Goal: Task Accomplishment & Management: Complete application form

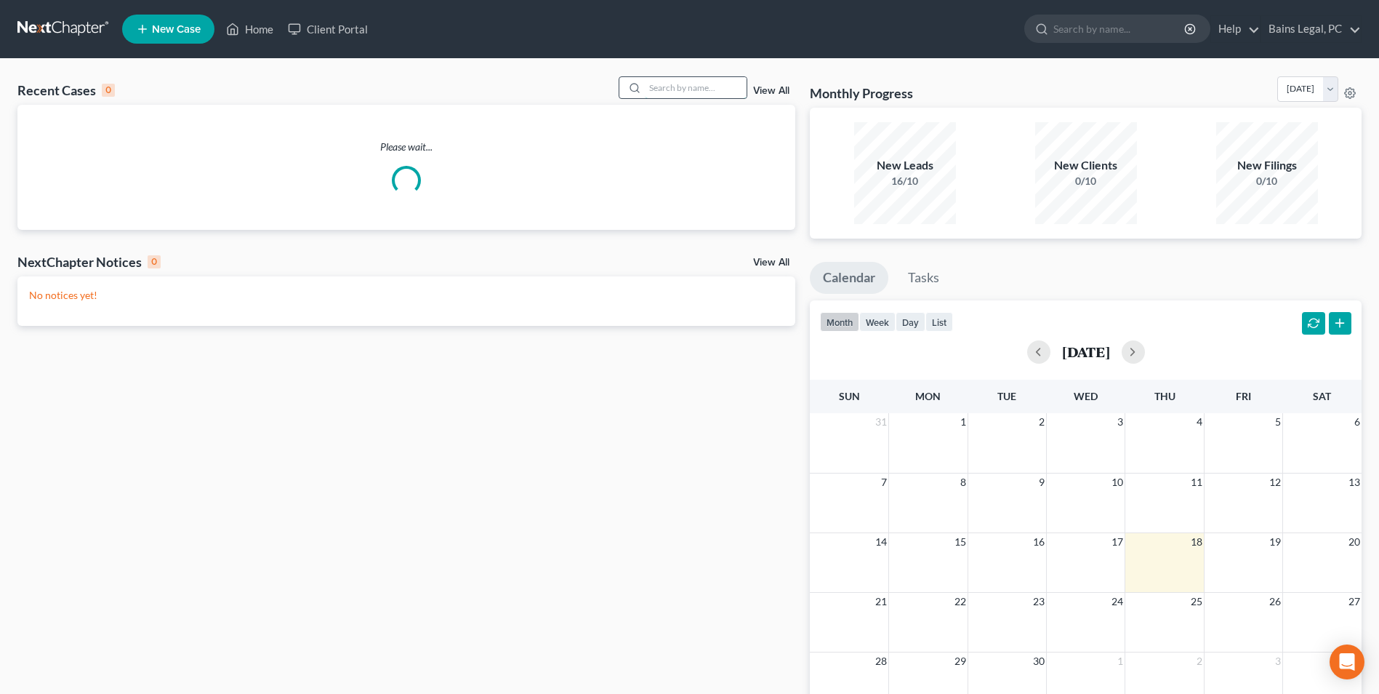
click at [685, 90] on input "search" at bounding box center [696, 87] width 102 height 21
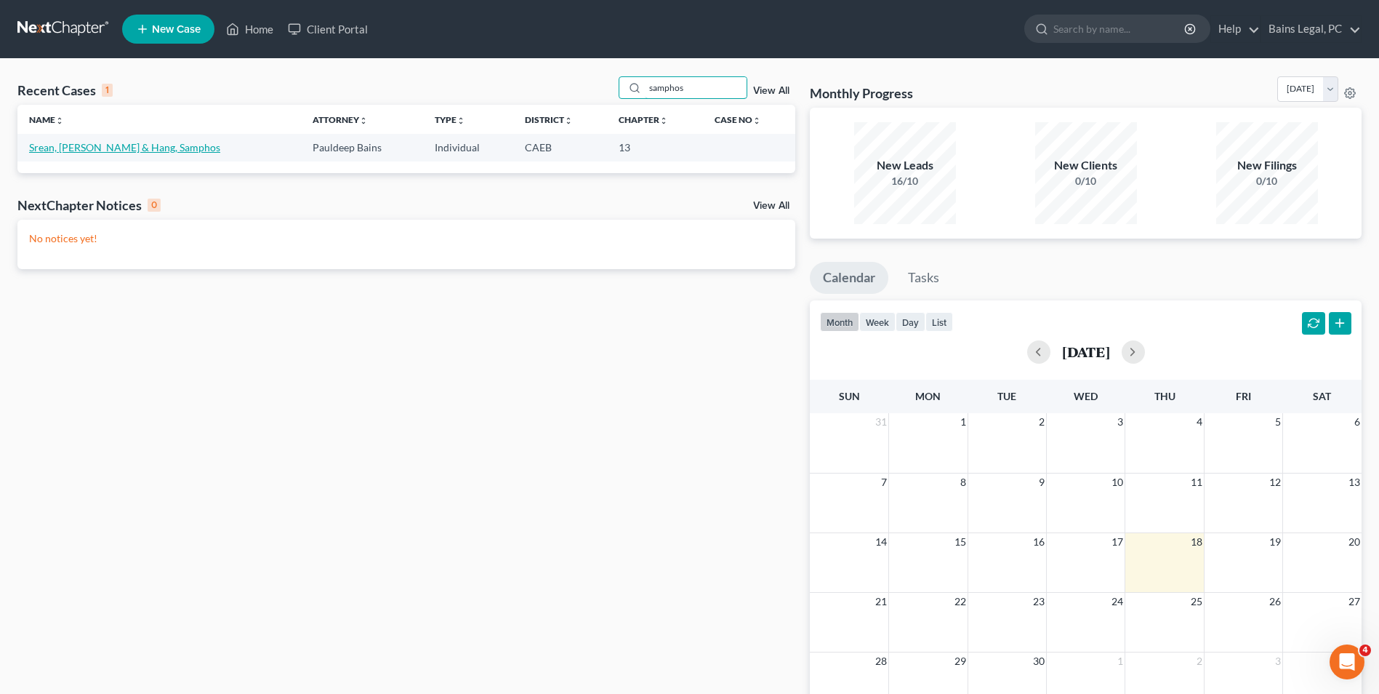
type input "samphos"
click at [90, 143] on link "Srean, [PERSON_NAME] & Hang, Samphos" at bounding box center [124, 147] width 191 height 12
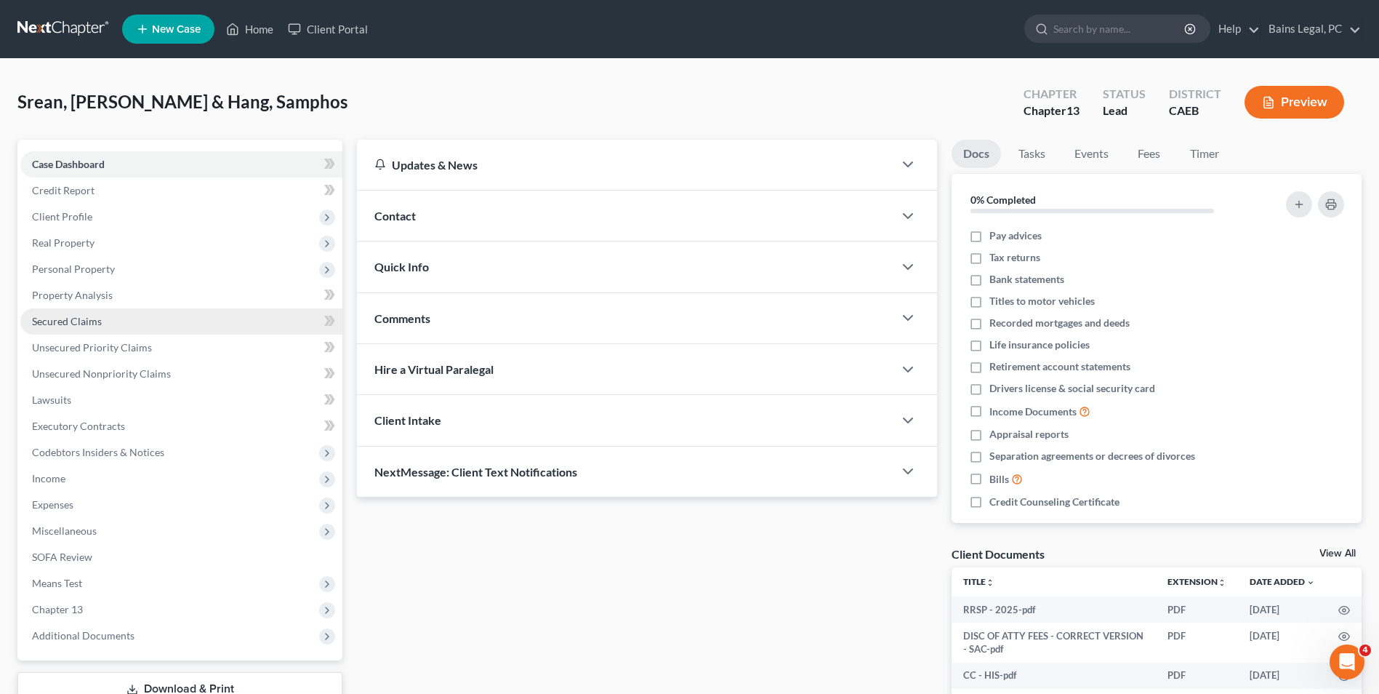
click at [81, 315] on span "Secured Claims" at bounding box center [67, 321] width 70 height 12
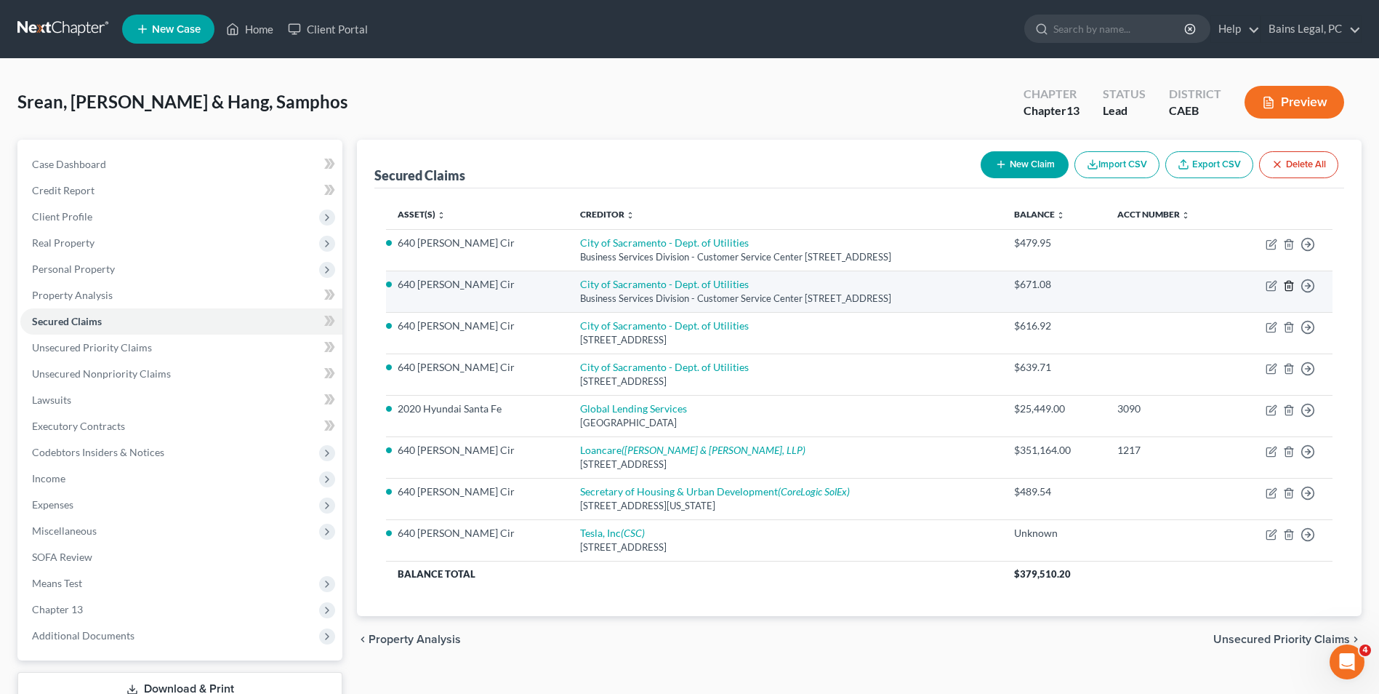
click at [1290, 286] on line "button" at bounding box center [1290, 286] width 0 height 3
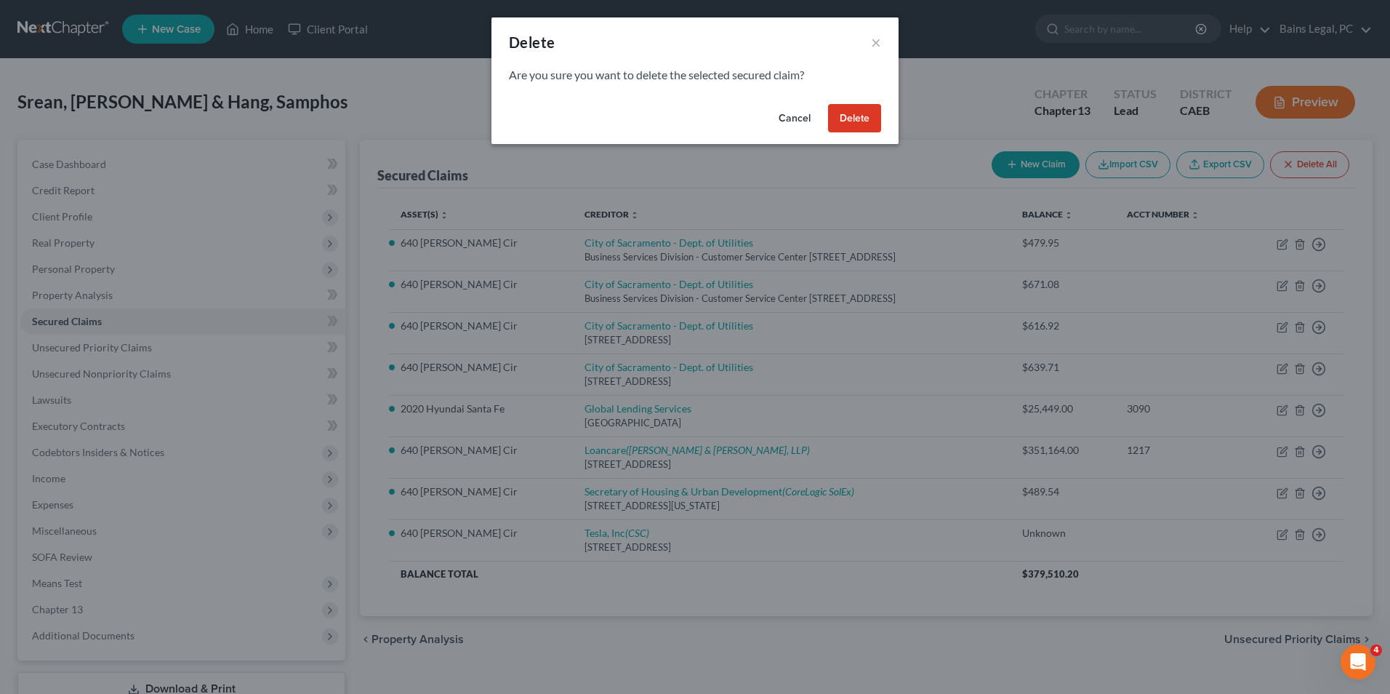
click at [847, 116] on button "Delete" at bounding box center [854, 118] width 53 height 29
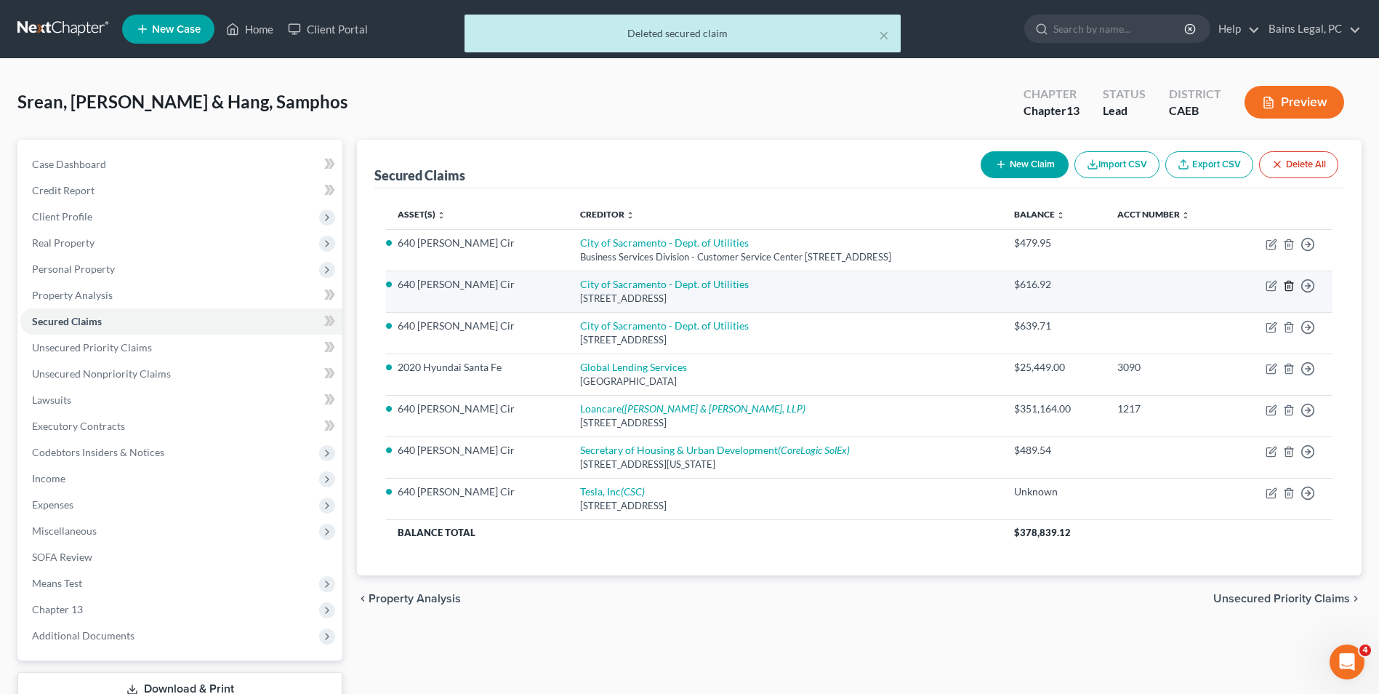
click at [1292, 284] on icon "button" at bounding box center [1288, 285] width 7 height 9
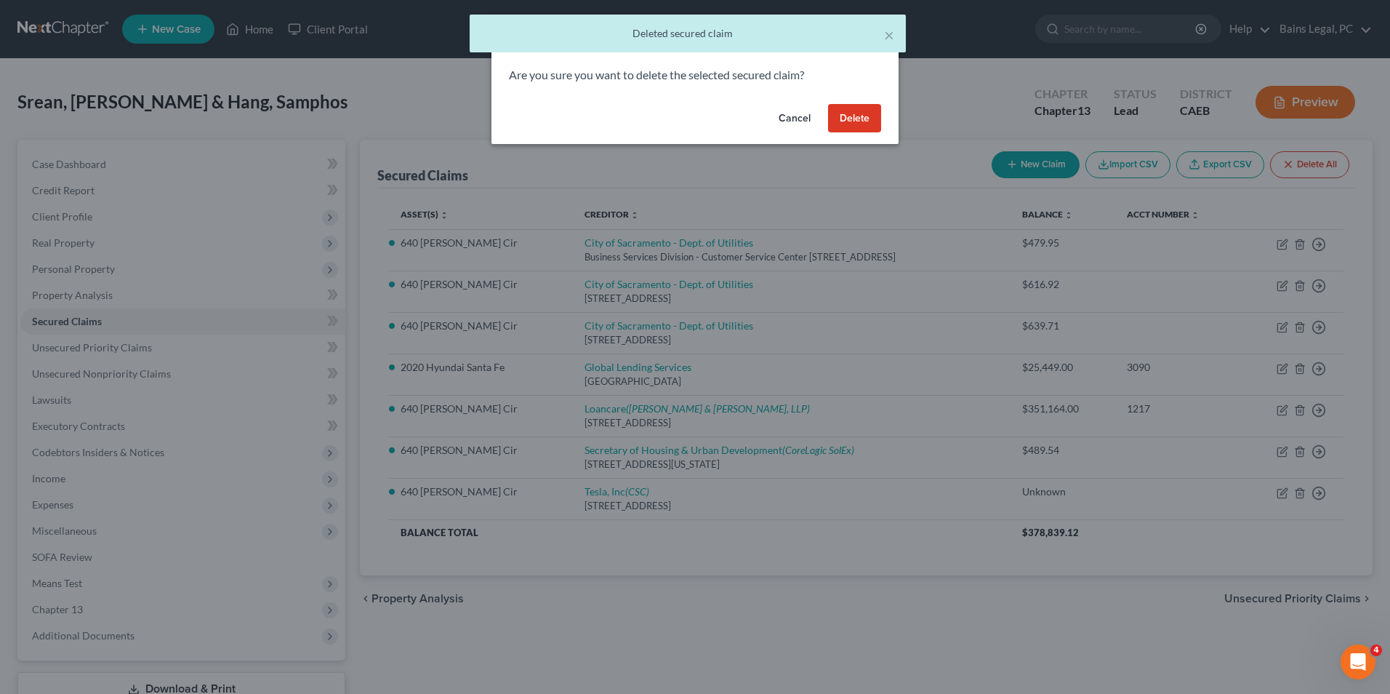
click at [862, 119] on button "Delete" at bounding box center [854, 118] width 53 height 29
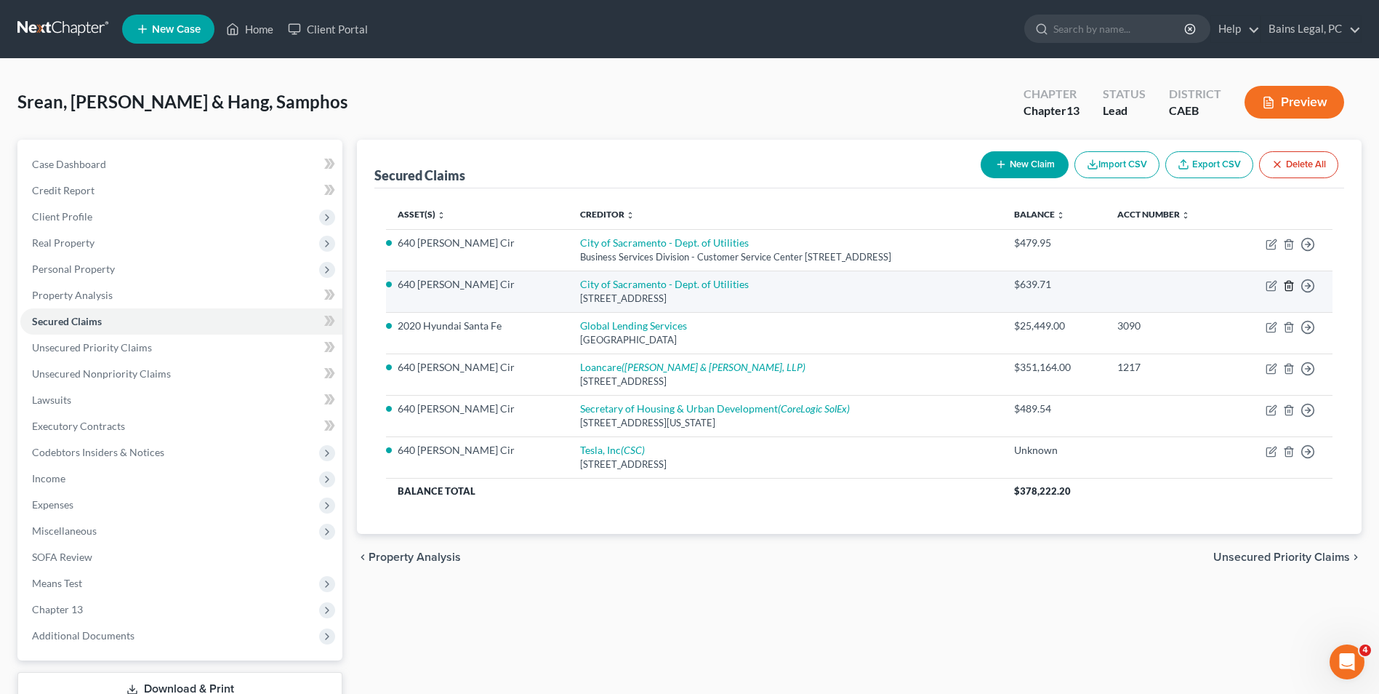
click at [1285, 286] on icon "button" at bounding box center [1288, 285] width 7 height 9
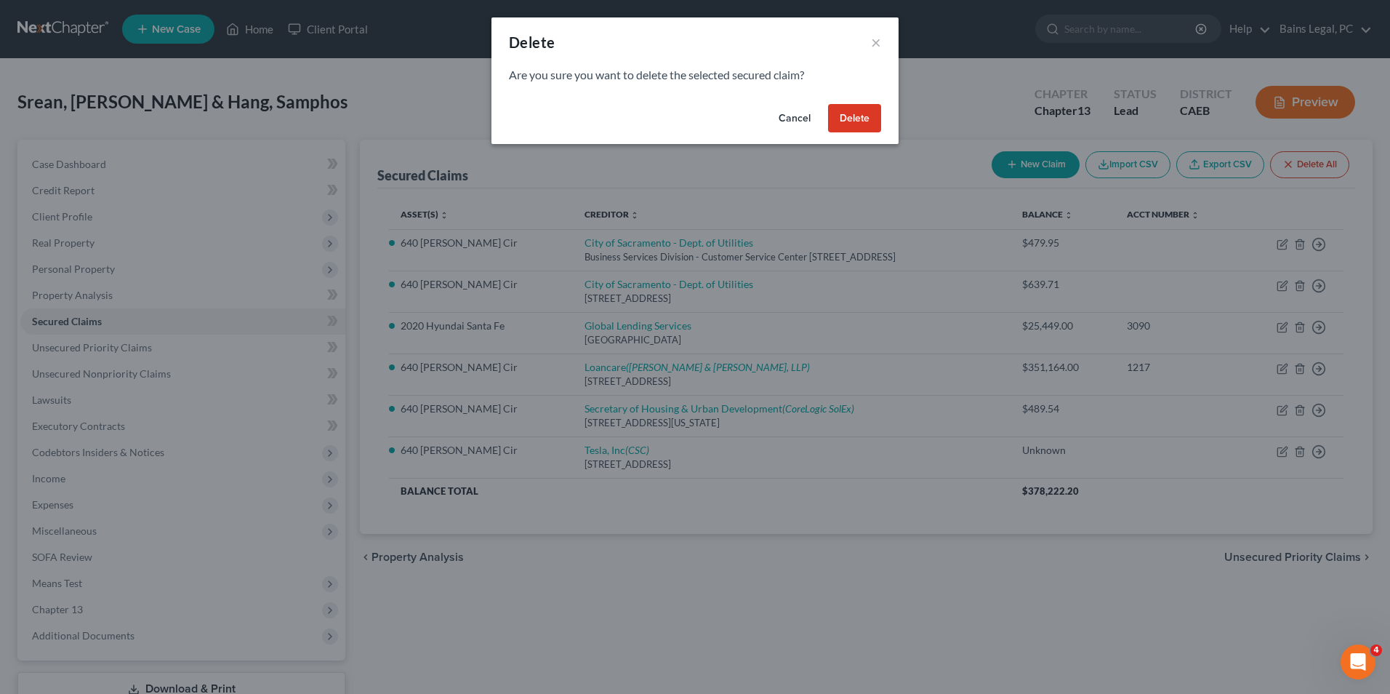
click at [848, 118] on button "Delete" at bounding box center [854, 118] width 53 height 29
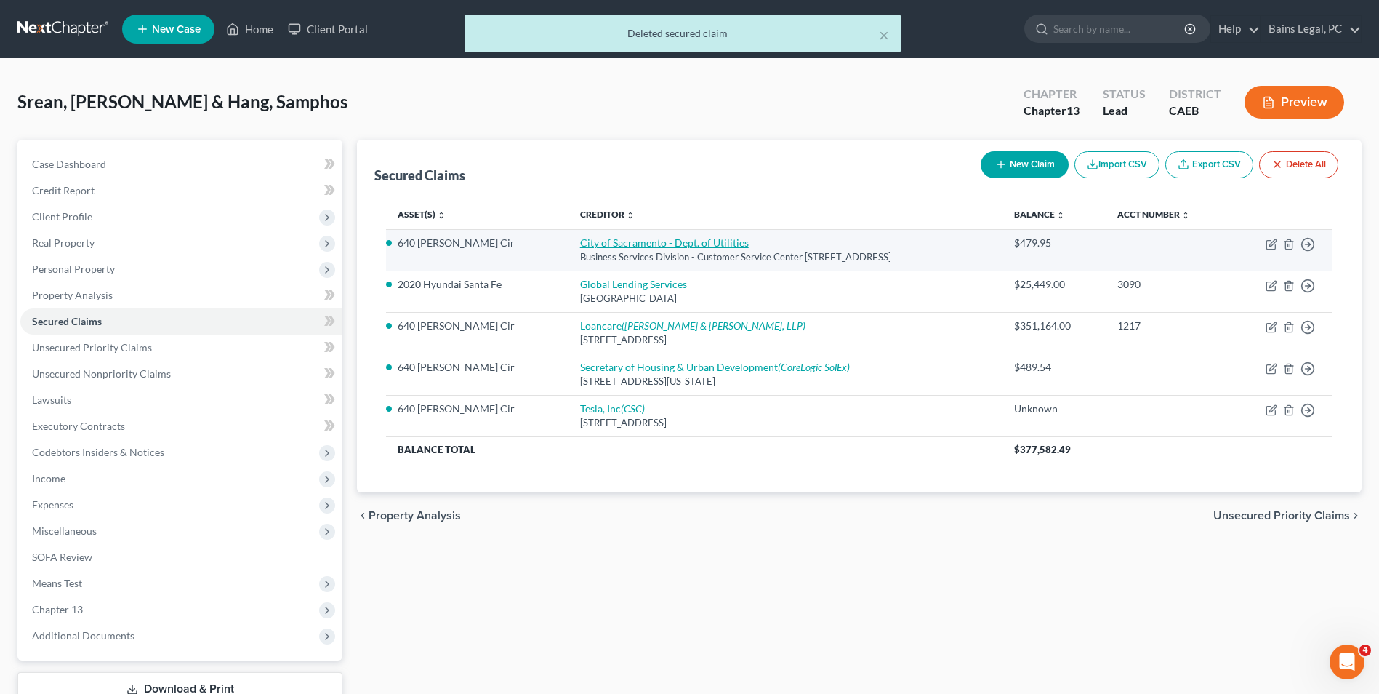
click at [665, 242] on link "City of Sacramento - Dept. of Utilities" at bounding box center [664, 242] width 169 height 12
select select "4"
select select "2"
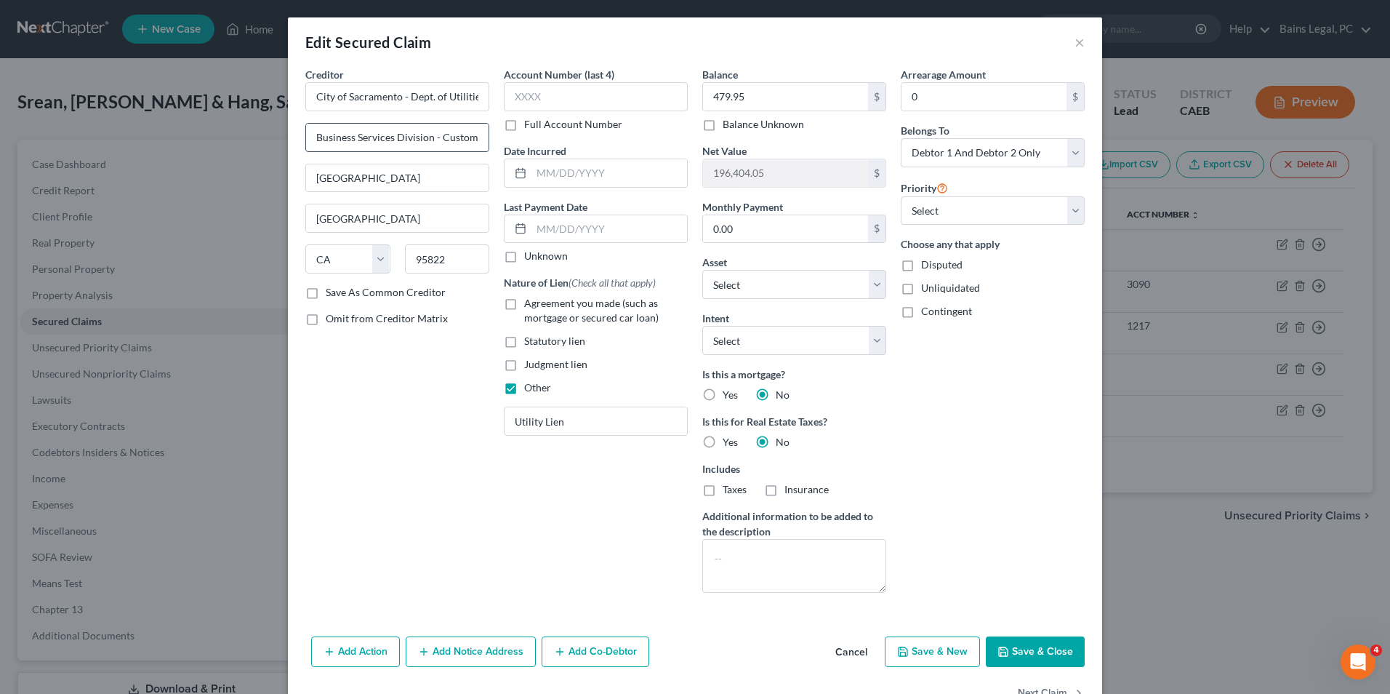
click at [437, 136] on input "Business Services Division - Customer Service Center" at bounding box center [397, 138] width 182 height 28
click at [439, 76] on div "Creditor * City of Sacramento - Dept. of Utilities" at bounding box center [397, 89] width 184 height 44
click at [781, 96] on input "479.95" at bounding box center [785, 97] width 165 height 28
type input "1"
click at [1030, 641] on button "Save & Close" at bounding box center [1035, 651] width 99 height 31
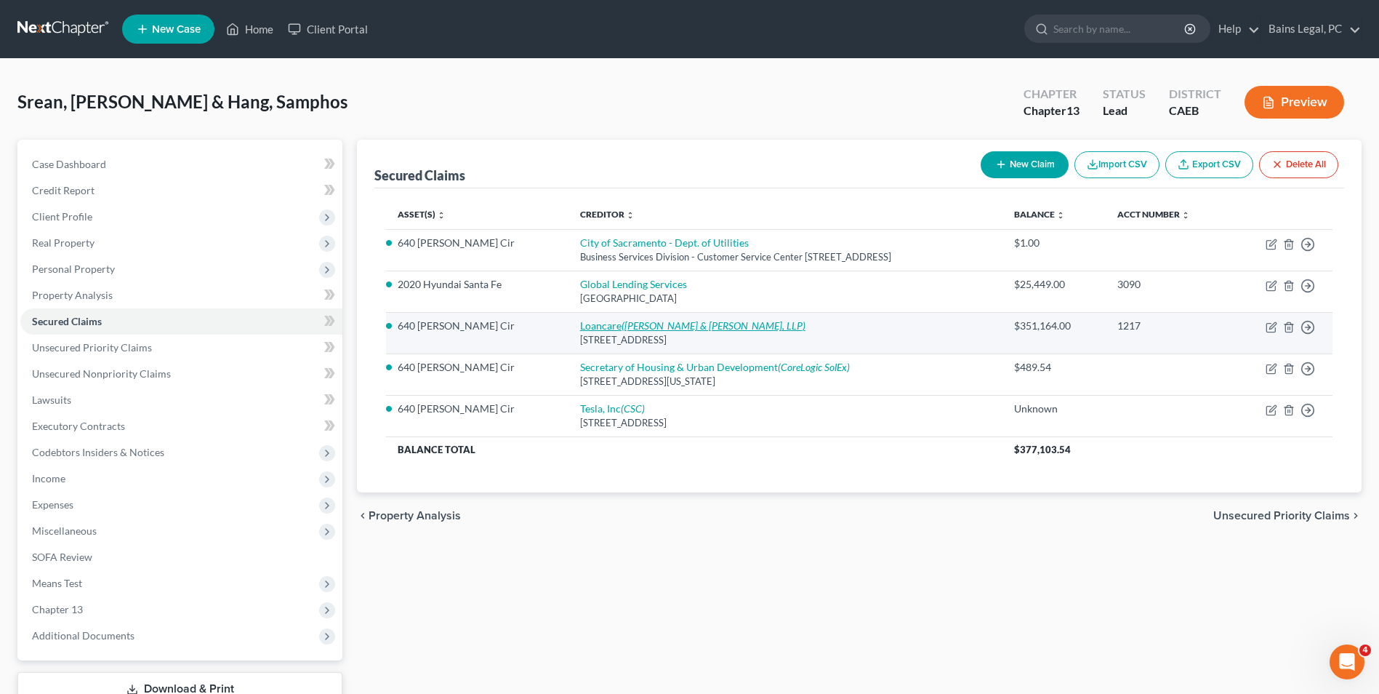
click at [622, 329] on icon "([PERSON_NAME] & [PERSON_NAME], LLP)" at bounding box center [714, 325] width 184 height 12
select select "4"
select select "2"
select select "0"
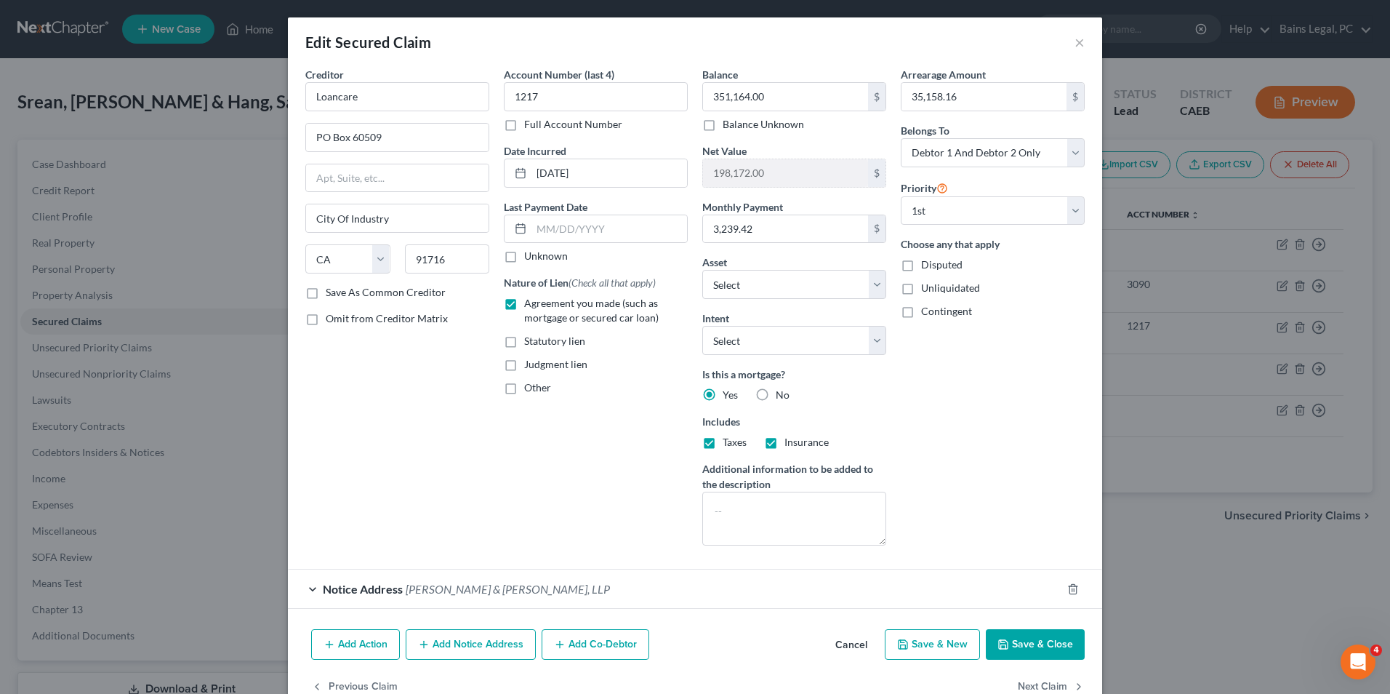
click at [478, 601] on div "Notice Address [PERSON_NAME][GEOGRAPHIC_DATA][PERSON_NAME], LLP" at bounding box center [675, 588] width 774 height 39
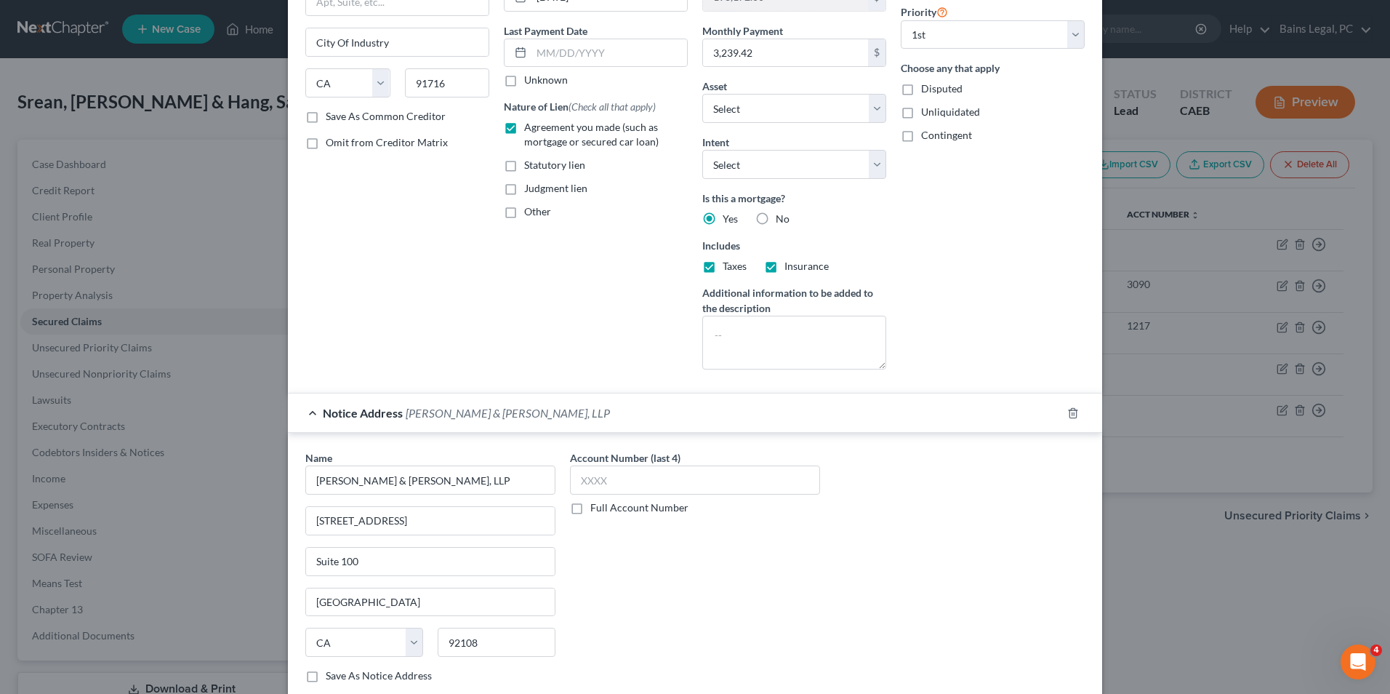
scroll to position [174, 0]
click at [424, 415] on span "[PERSON_NAME] & [PERSON_NAME], LLP" at bounding box center [508, 414] width 204 height 14
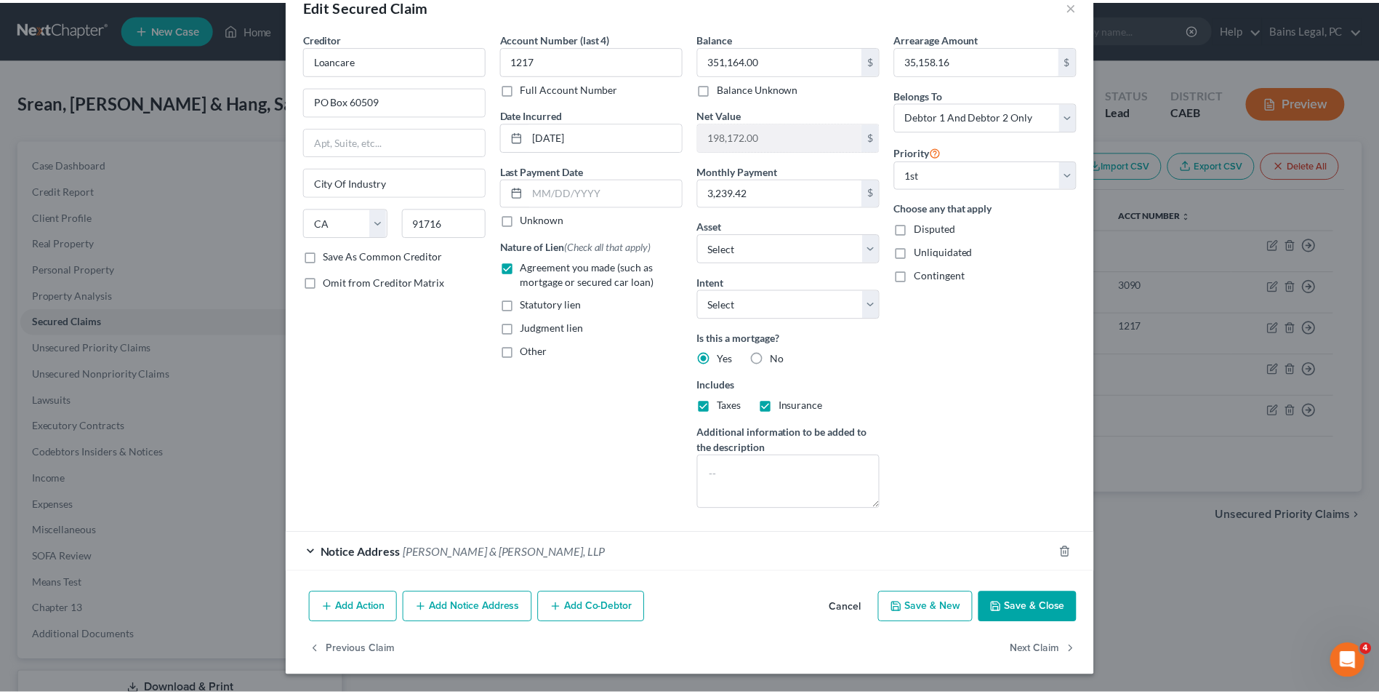
scroll to position [36, 0]
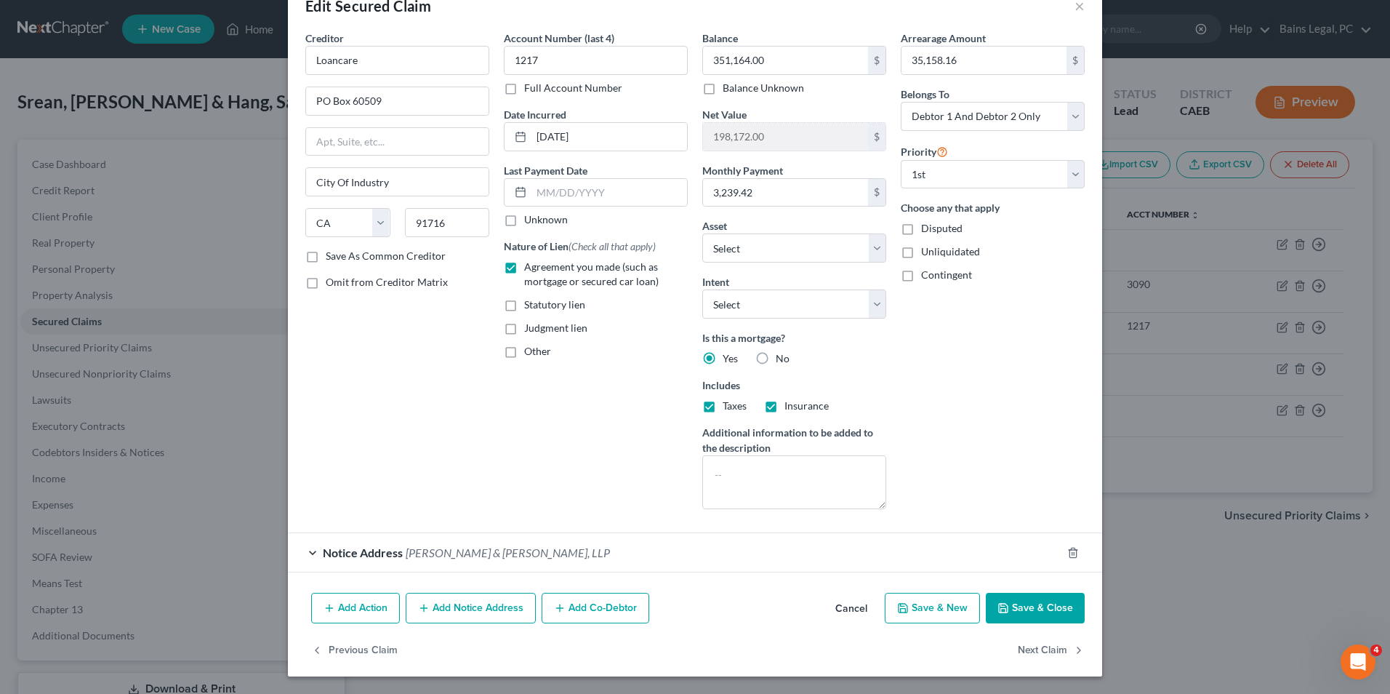
click at [1064, 603] on button "Save & Close" at bounding box center [1035, 608] width 99 height 31
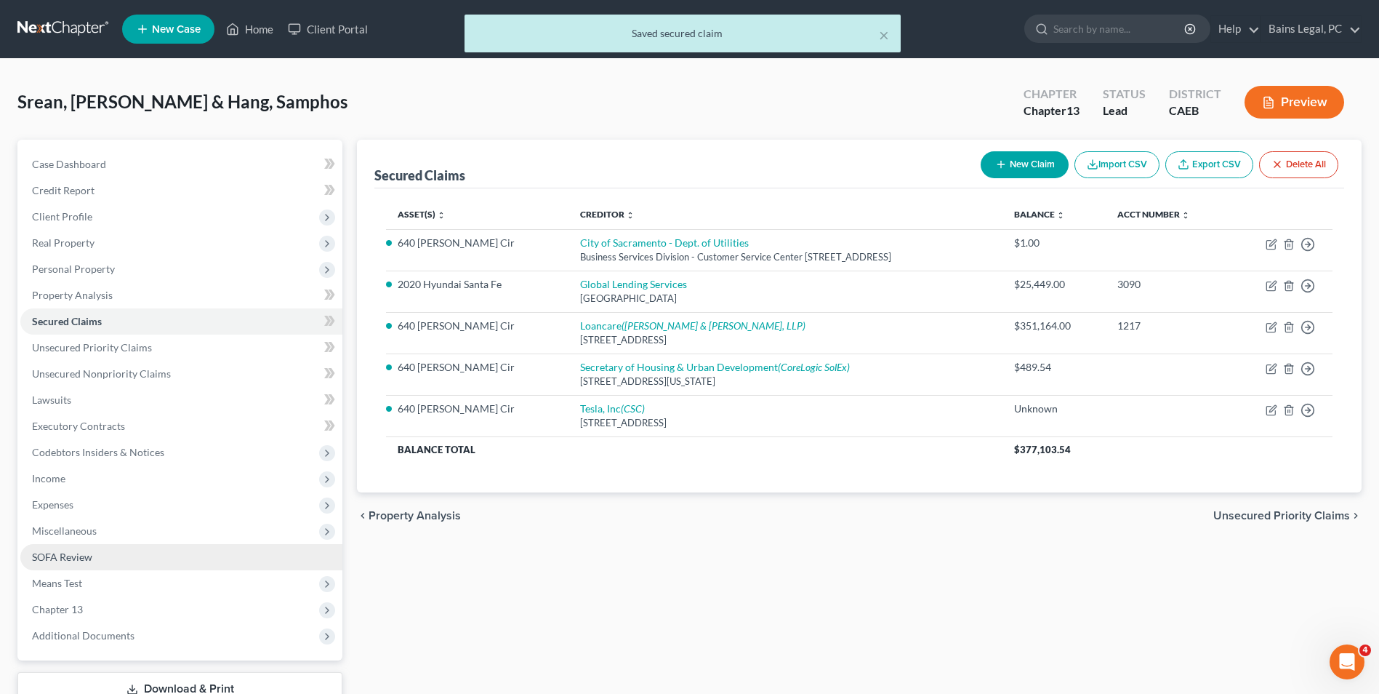
click at [61, 550] on span "SOFA Review" at bounding box center [62, 556] width 60 height 12
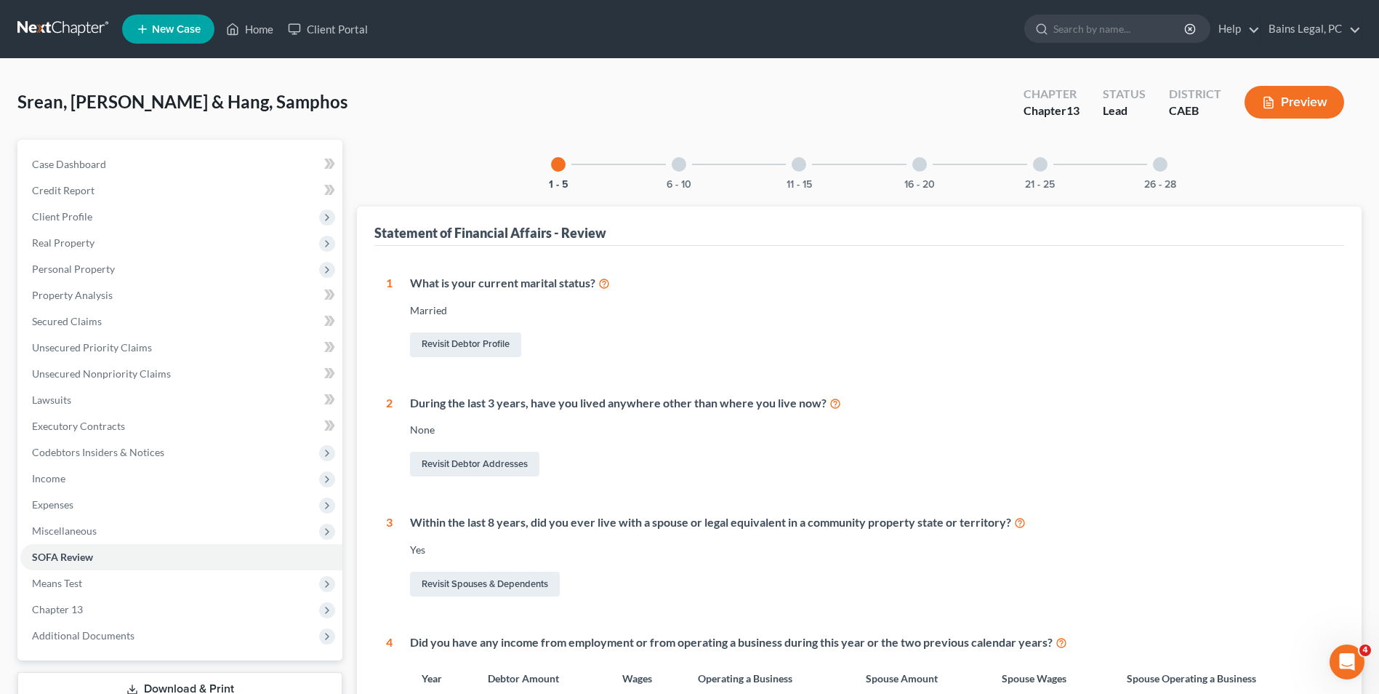
click at [672, 158] on div "6 - 10" at bounding box center [678, 164] width 49 height 49
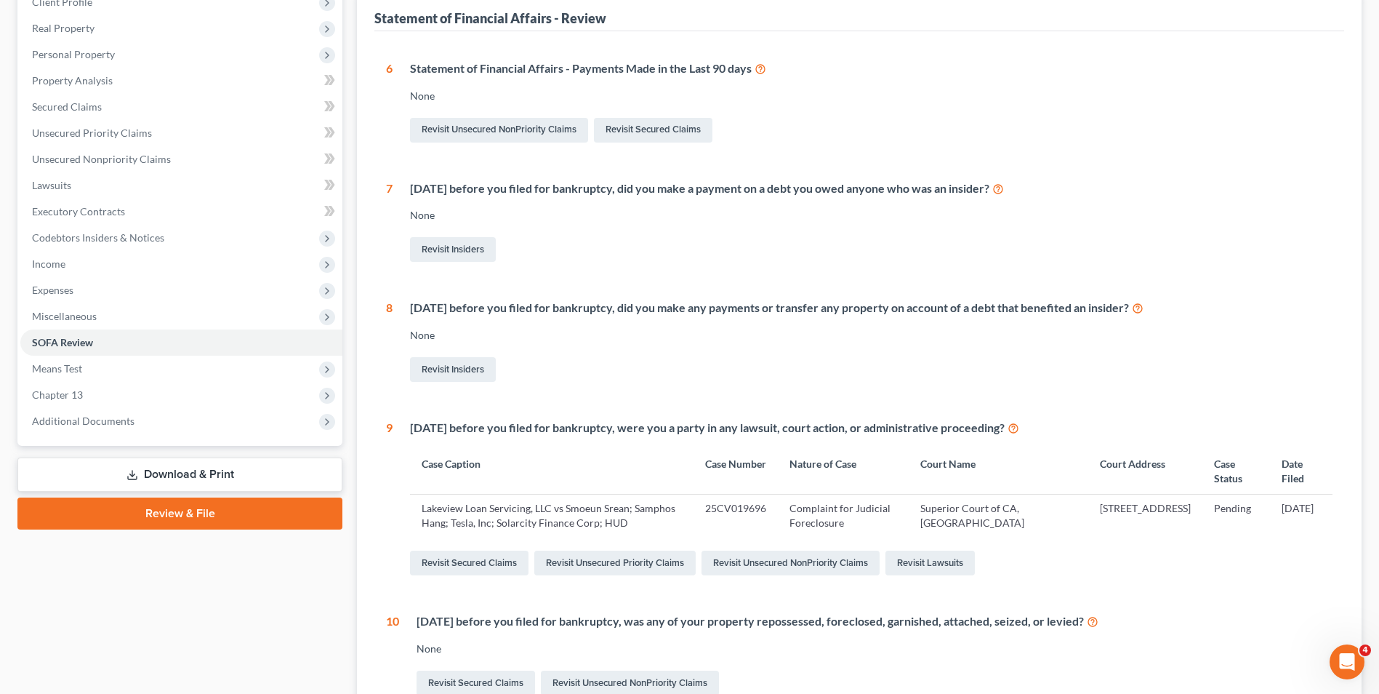
scroll to position [217, 0]
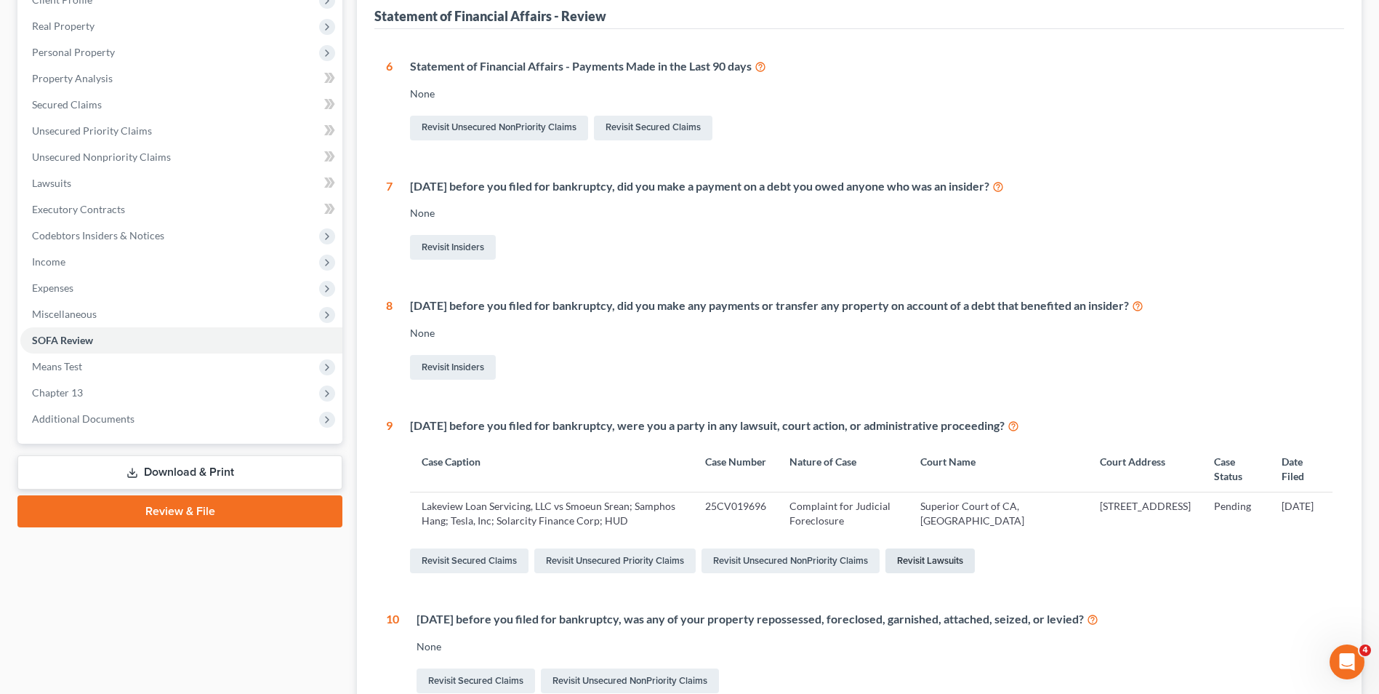
click at [928, 565] on link "Revisit Lawsuits" at bounding box center [930, 560] width 89 height 25
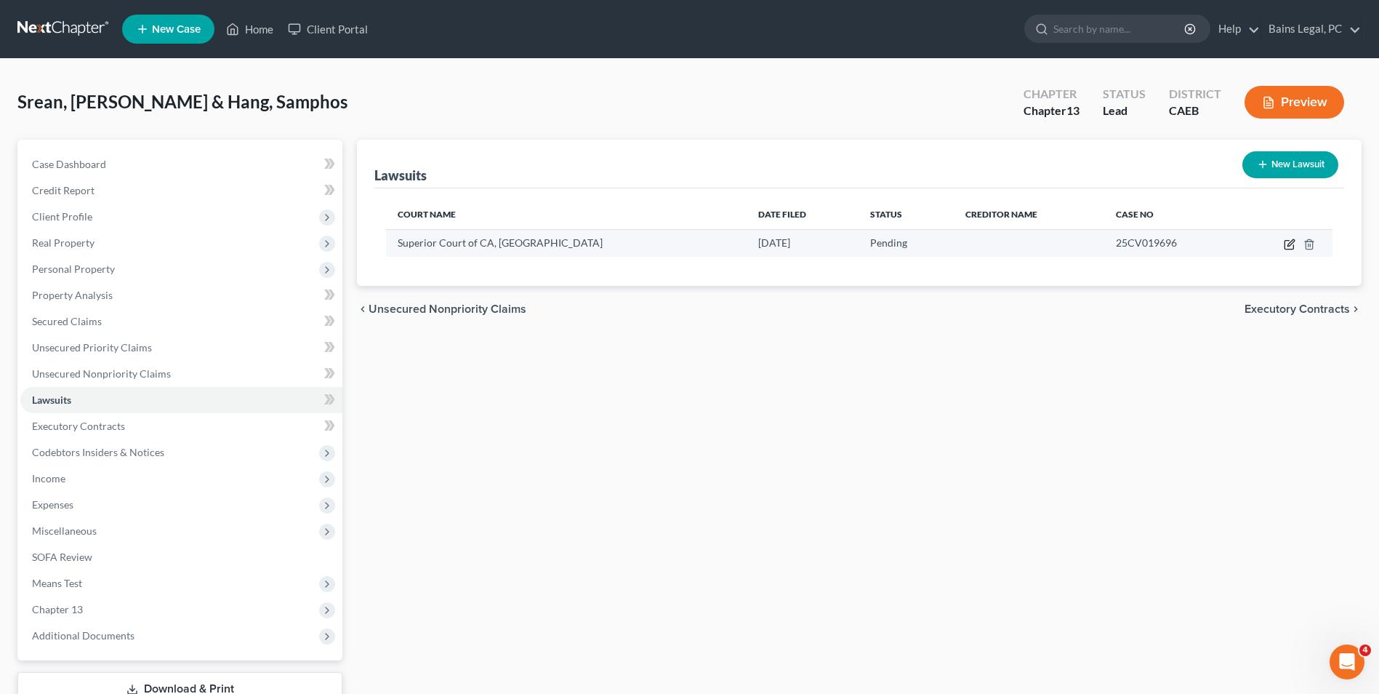
click at [1288, 239] on icon "button" at bounding box center [1290, 244] width 12 height 12
select select "4"
select select "0"
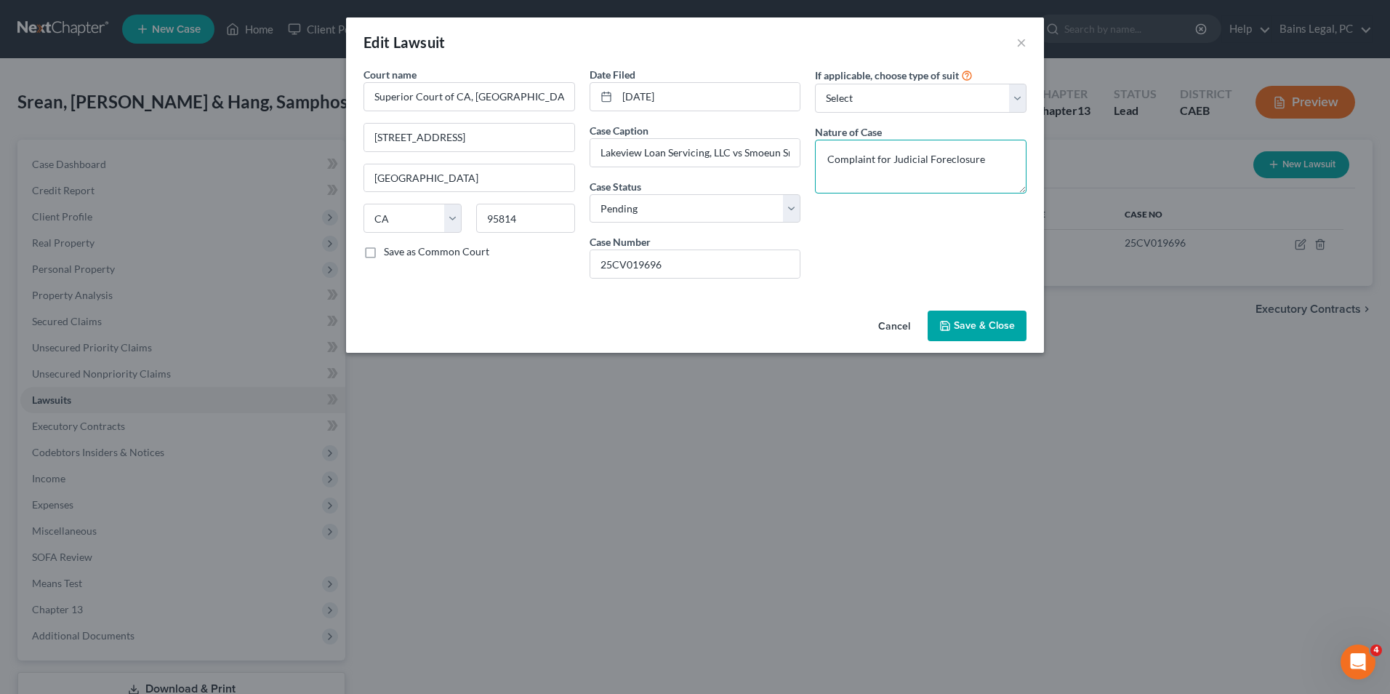
click at [1003, 166] on textarea "Complaint for Judicial Foreclosure" at bounding box center [921, 167] width 212 height 54
type textarea "Complaint for Judicial Foreclosure; Lis Pendens)"
click at [1001, 331] on span "Save & Close" at bounding box center [984, 325] width 61 height 12
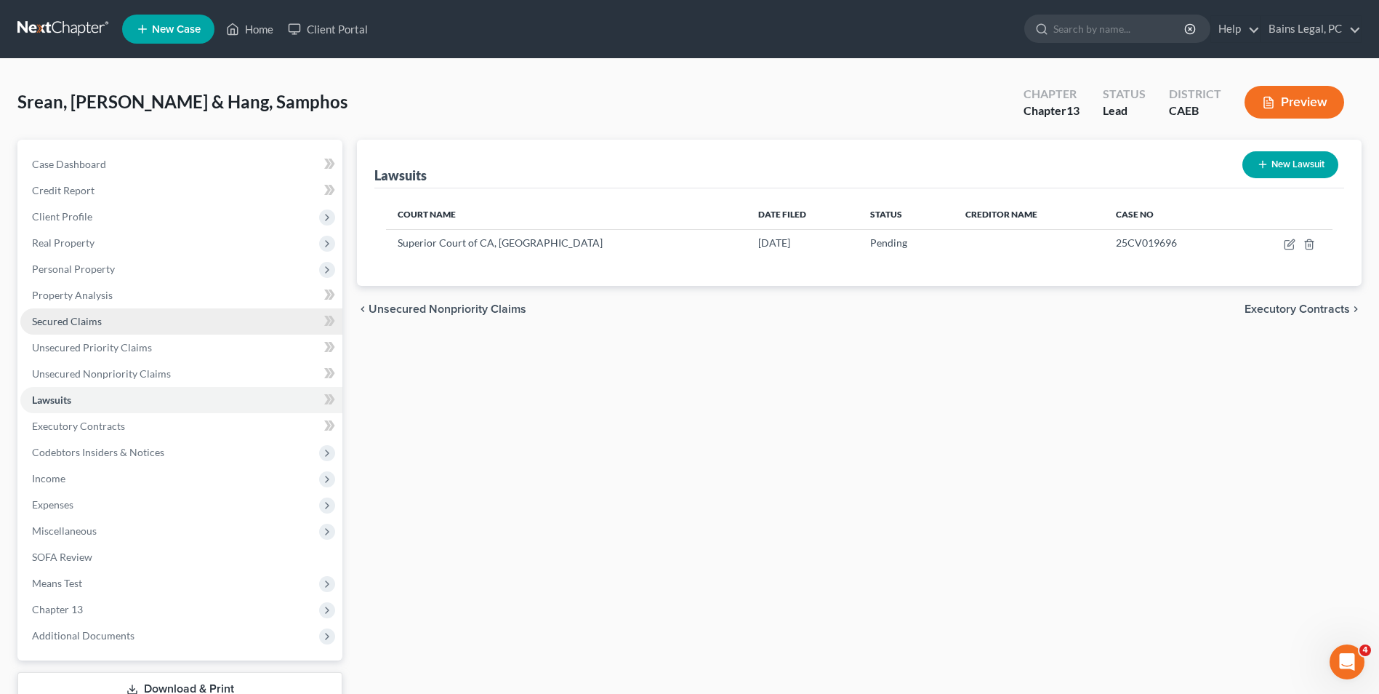
click at [71, 310] on link "Secured Claims" at bounding box center [181, 321] width 322 height 26
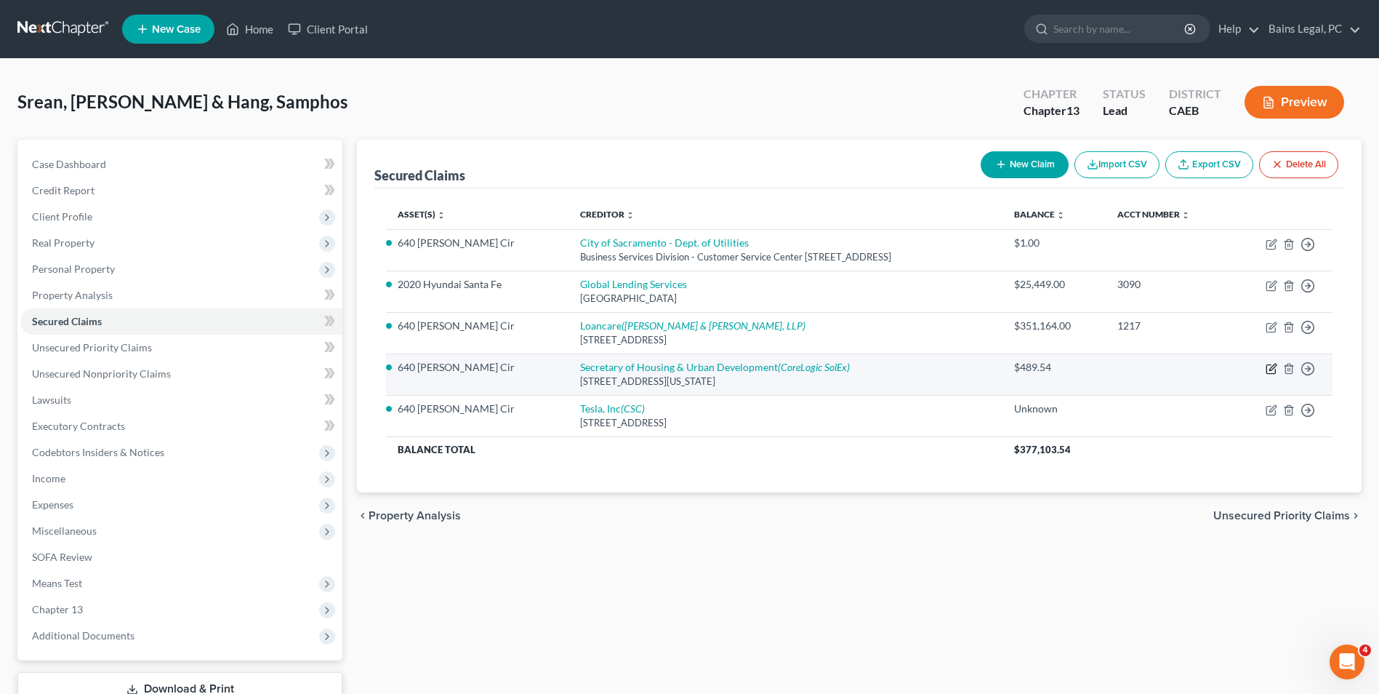
click at [1269, 366] on icon "button" at bounding box center [1272, 369] width 12 height 12
select select "8"
select select "2"
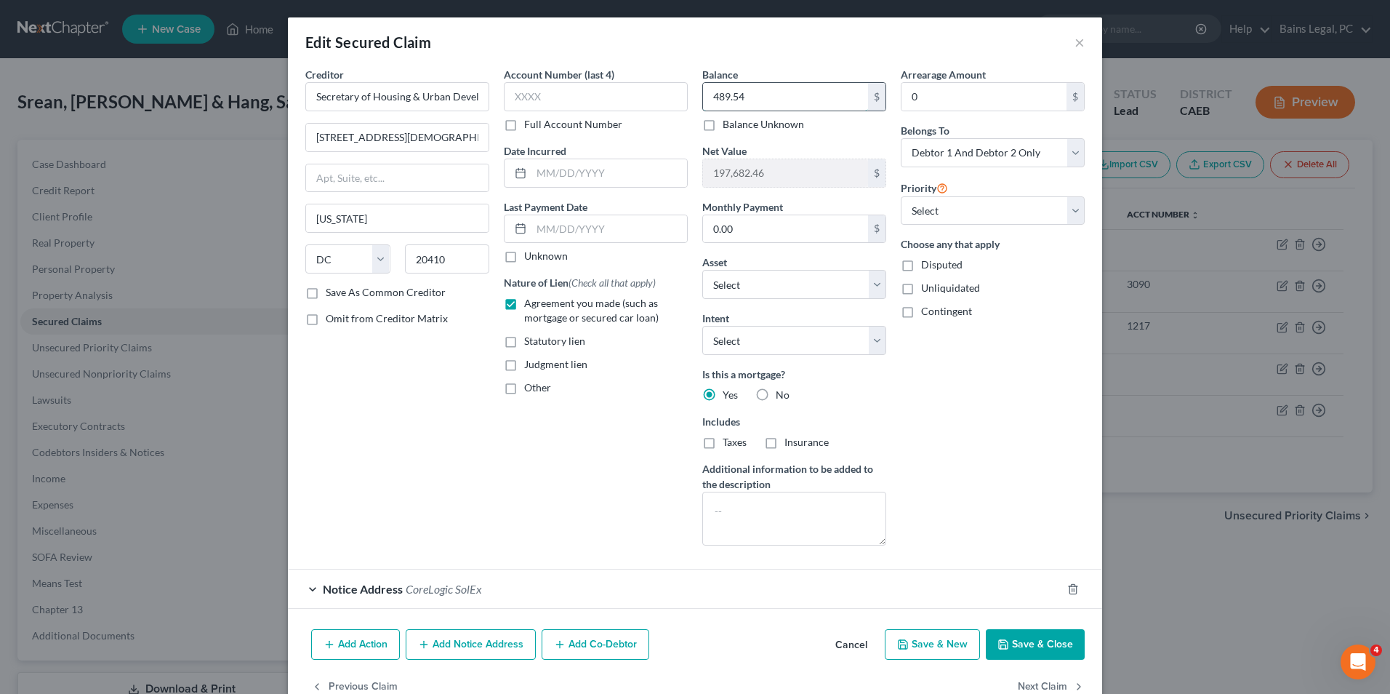
click at [755, 95] on input "489.54" at bounding box center [785, 97] width 165 height 28
type input "1.00"
click at [926, 222] on select "Select 2nd 3rd 4th 5th 6th 7th 8th 9th 10th 11th 12th 13th 14th 15th 16th 17th …" at bounding box center [993, 210] width 184 height 29
click at [901, 196] on select "Select 2nd 3rd 4th 5th 6th 7th 8th 9th 10th 11th 12th 13th 14th 15th 16th 17th …" at bounding box center [993, 210] width 184 height 29
click at [1021, 646] on button "Save & Close" at bounding box center [1035, 644] width 99 height 31
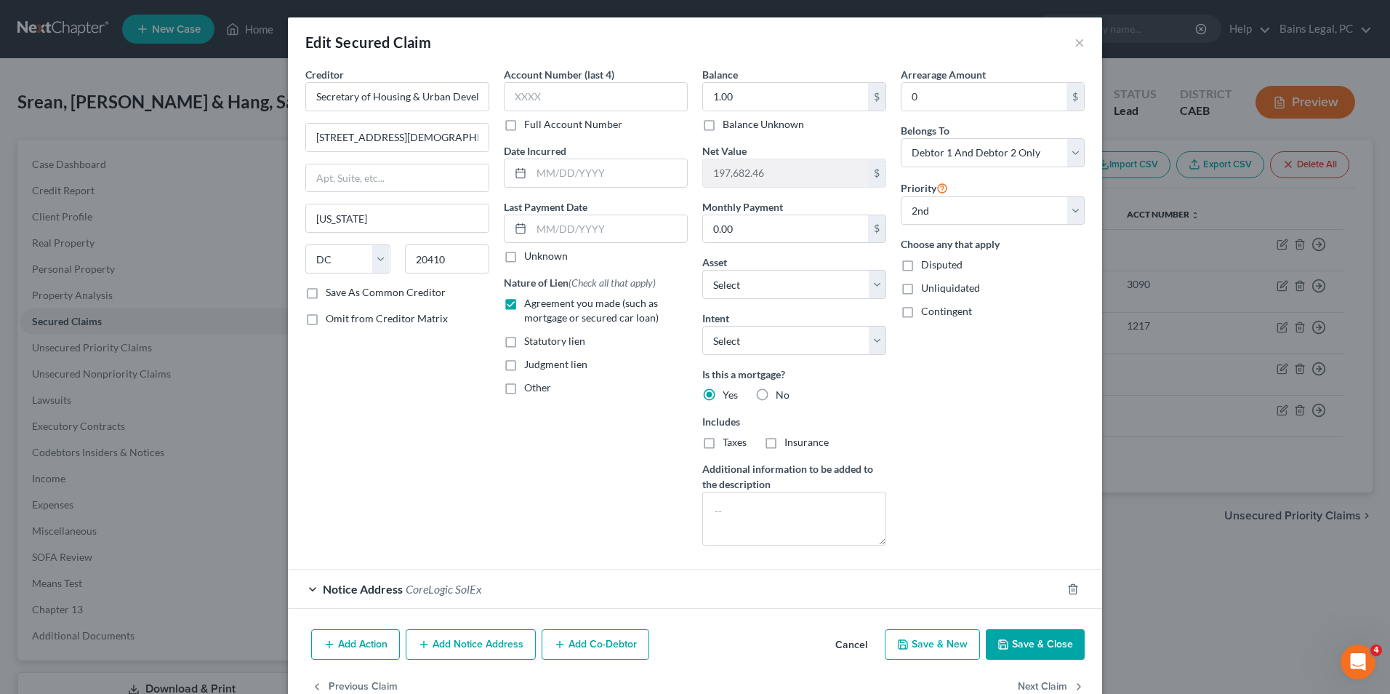
select select "1"
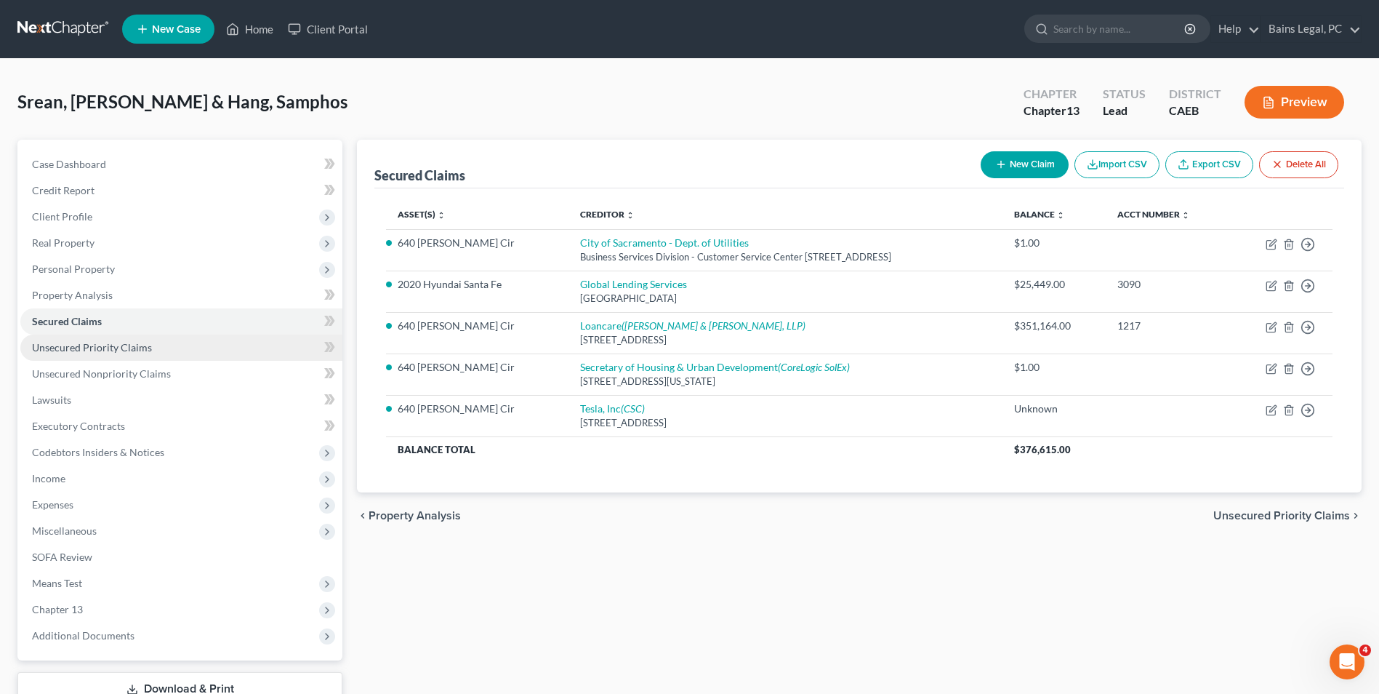
click at [122, 345] on span "Unsecured Priority Claims" at bounding box center [92, 347] width 120 height 12
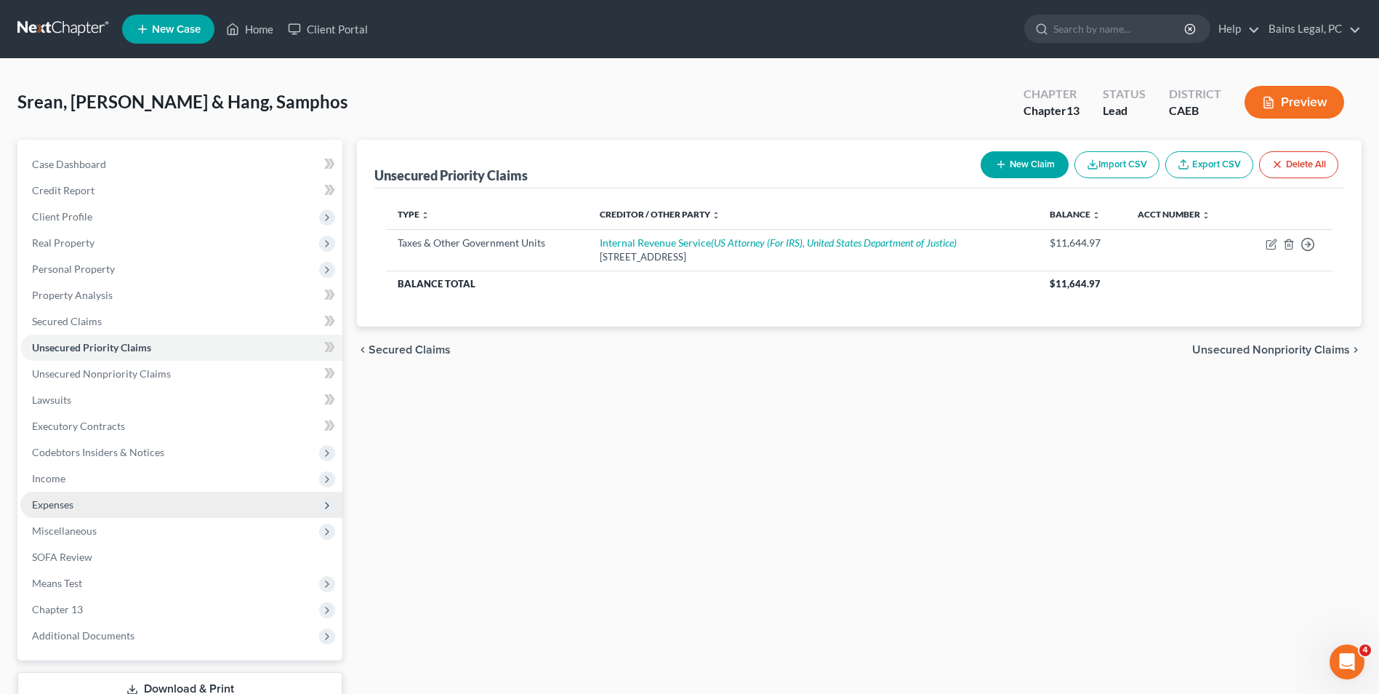
click at [96, 509] on span "Expenses" at bounding box center [181, 504] width 322 height 26
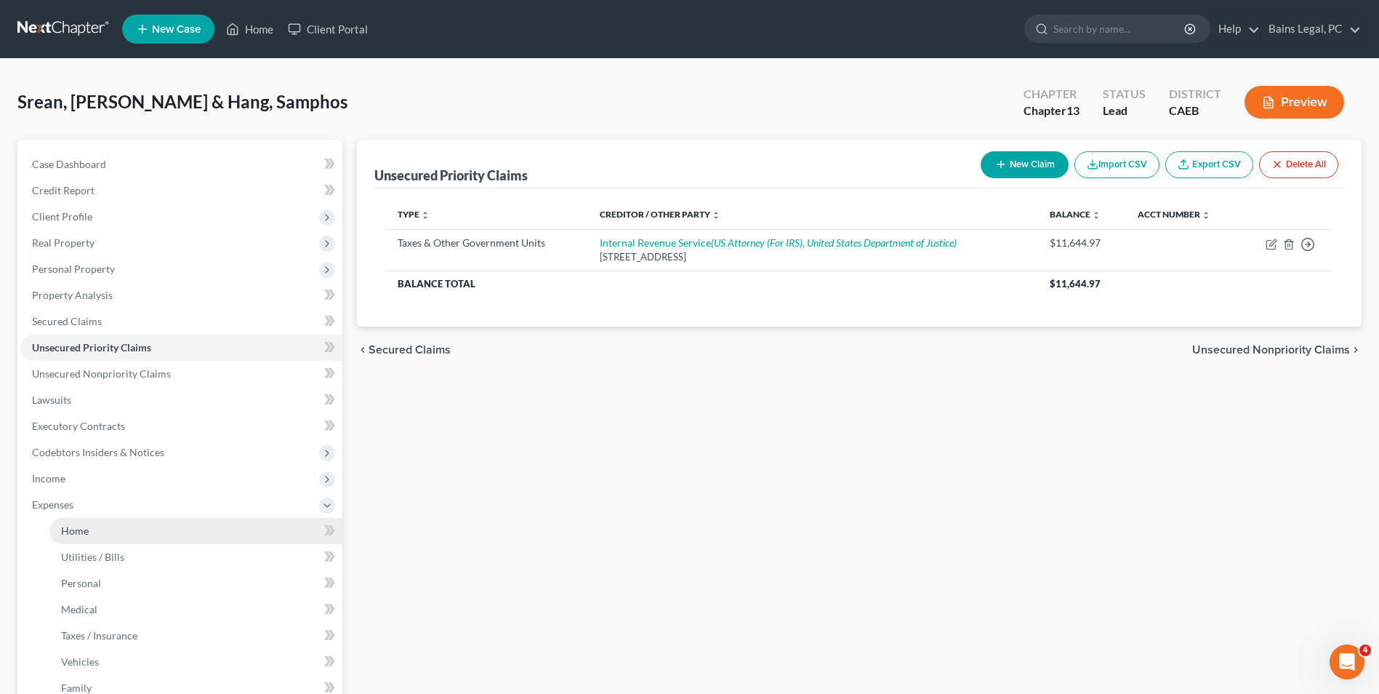
click at [97, 530] on link "Home" at bounding box center [195, 531] width 293 height 26
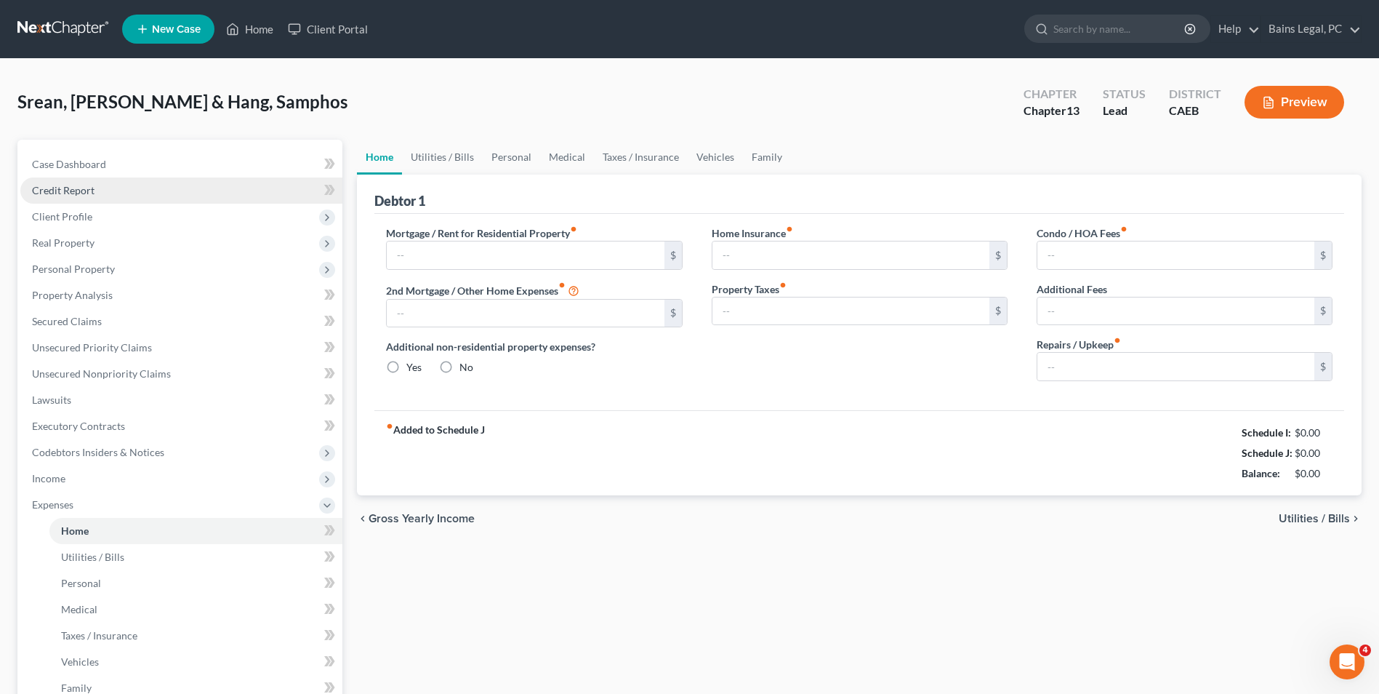
type input "0.00"
radio input "true"
type input "0.00"
type input "79.00"
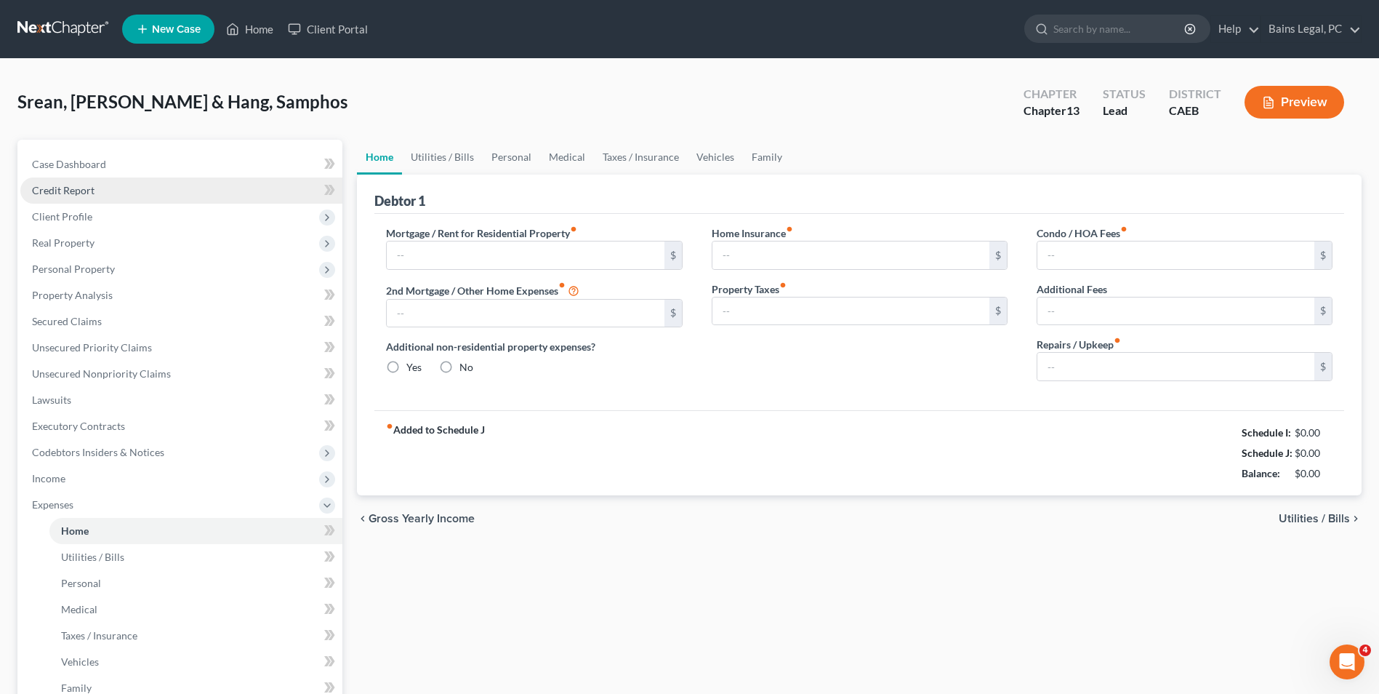
type input "0.00"
click at [107, 201] on link "Credit Report" at bounding box center [181, 190] width 322 height 26
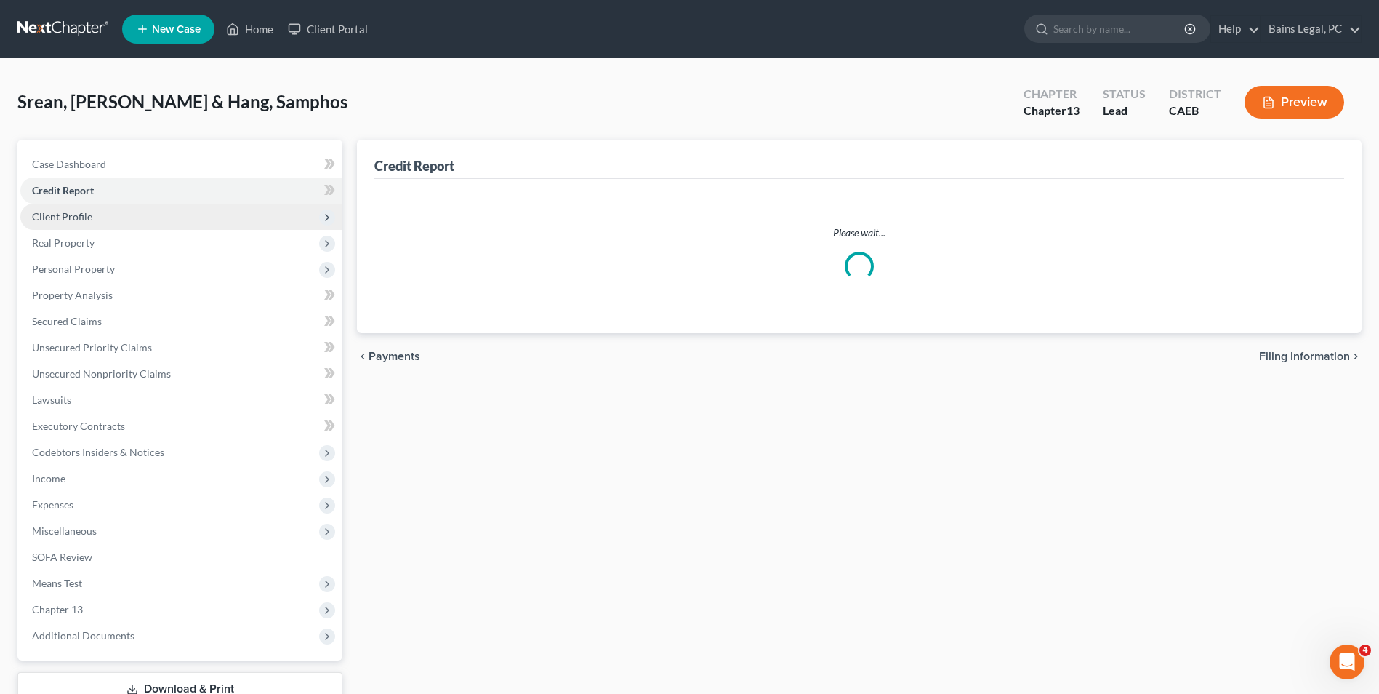
click at [102, 221] on span "Client Profile" at bounding box center [181, 217] width 322 height 26
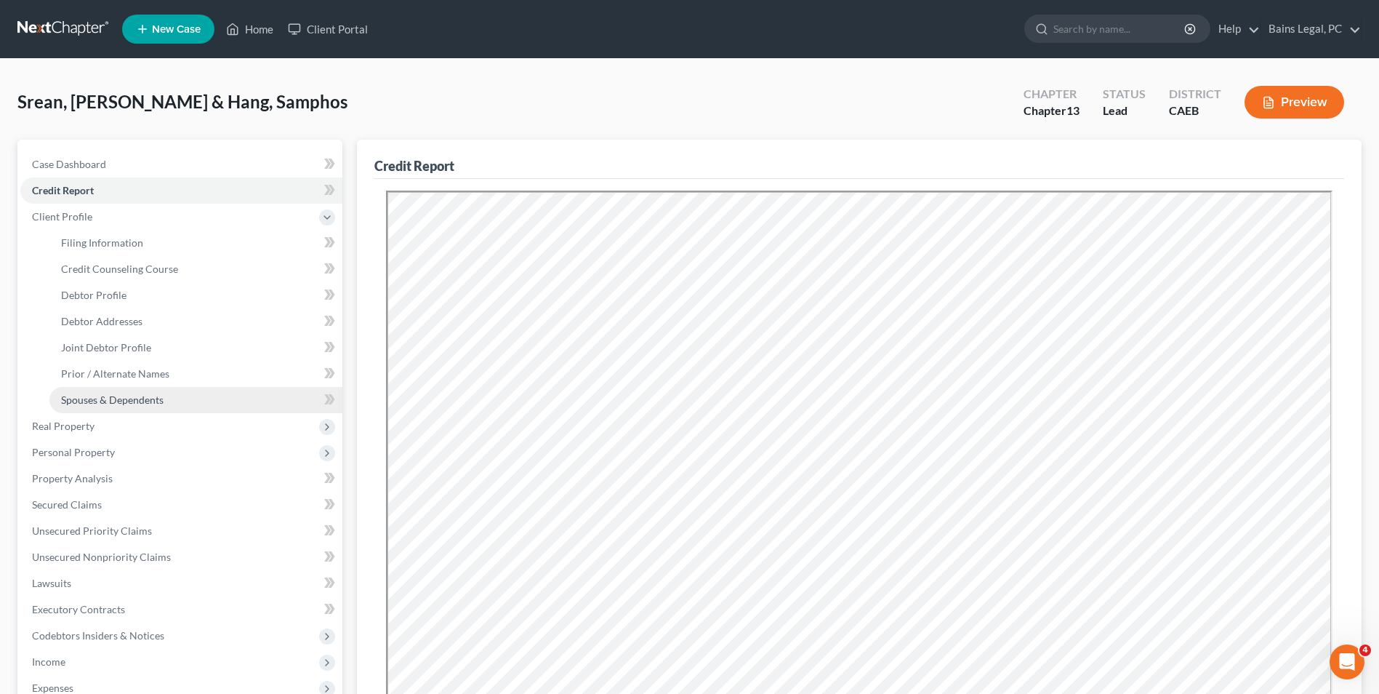
click at [115, 410] on link "Spouses & Dependents" at bounding box center [195, 400] width 293 height 26
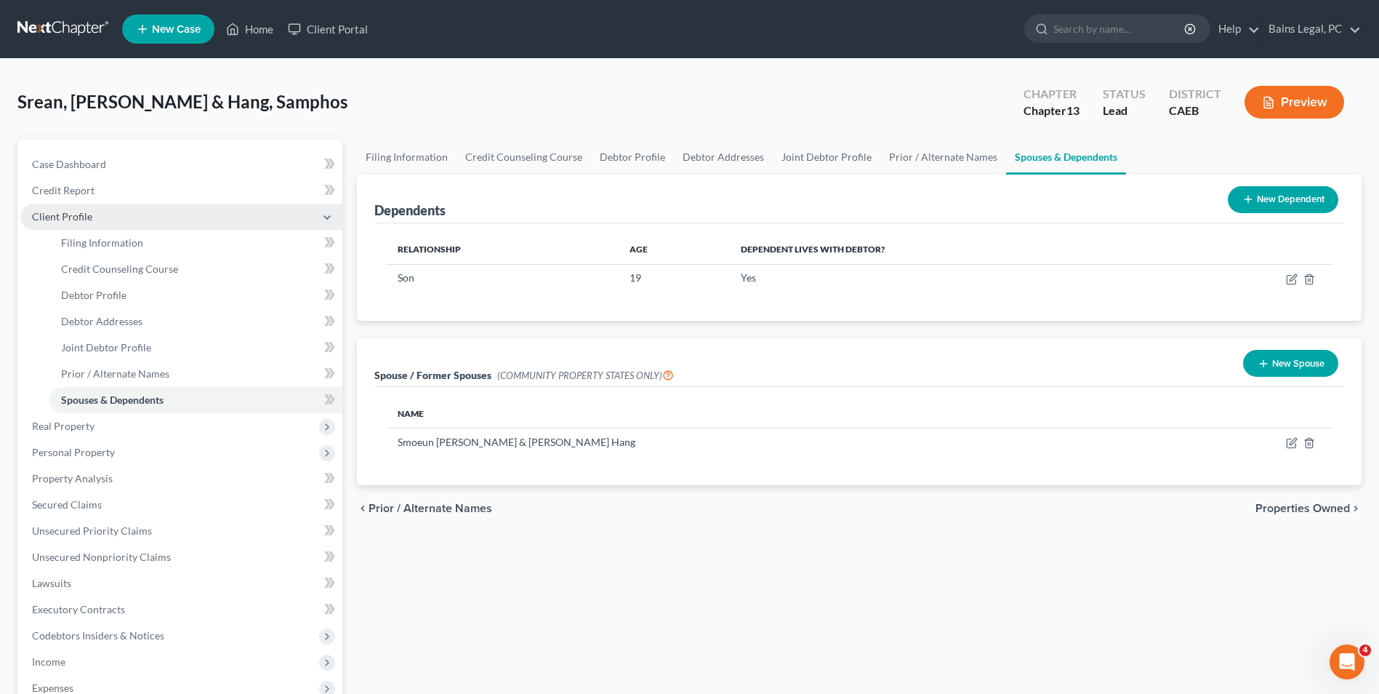
click at [68, 206] on span "Client Profile" at bounding box center [181, 217] width 322 height 26
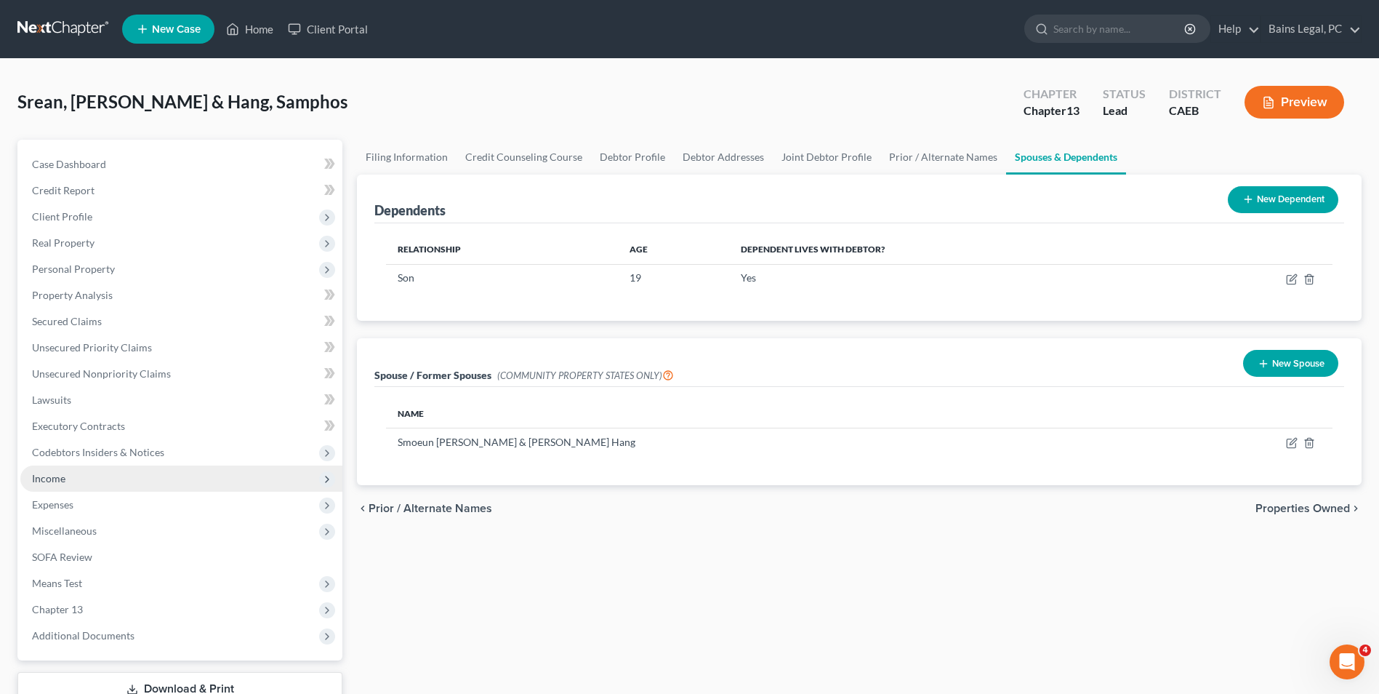
click at [65, 480] on span "Income" at bounding box center [181, 478] width 322 height 26
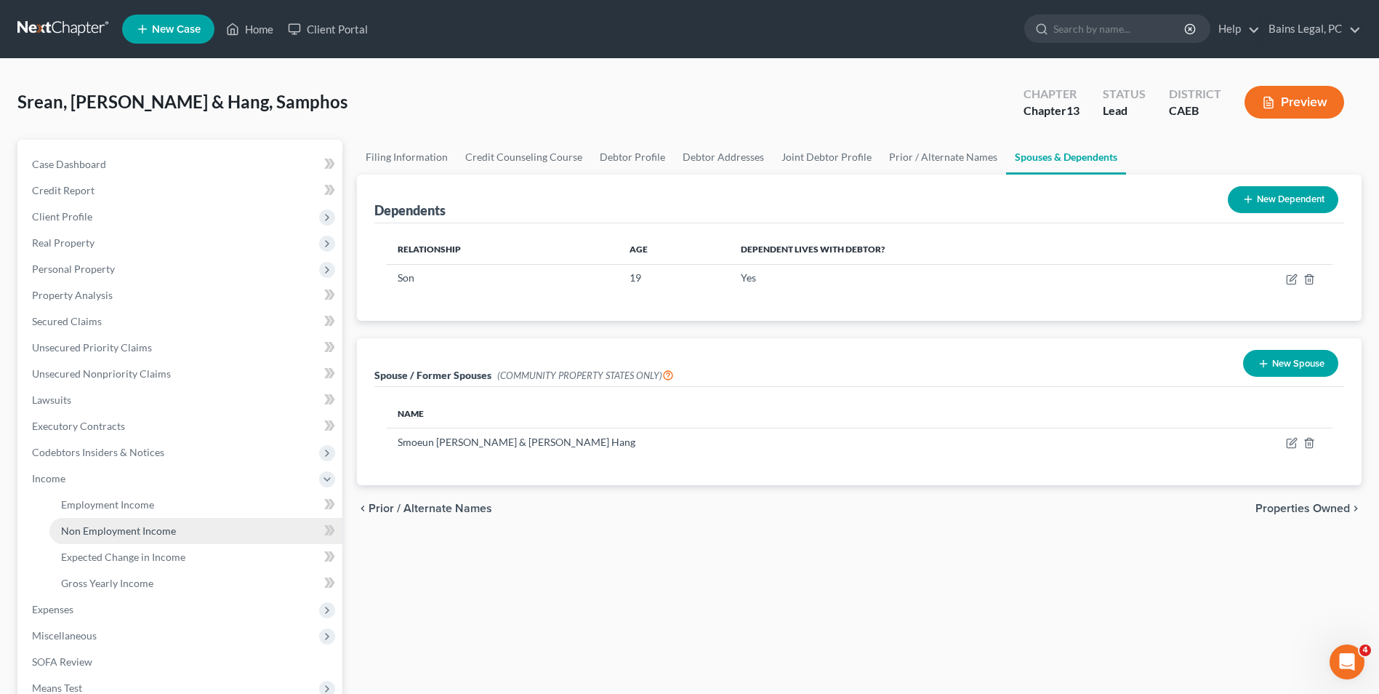
click at [86, 526] on span "Non Employment Income" at bounding box center [118, 530] width 115 height 12
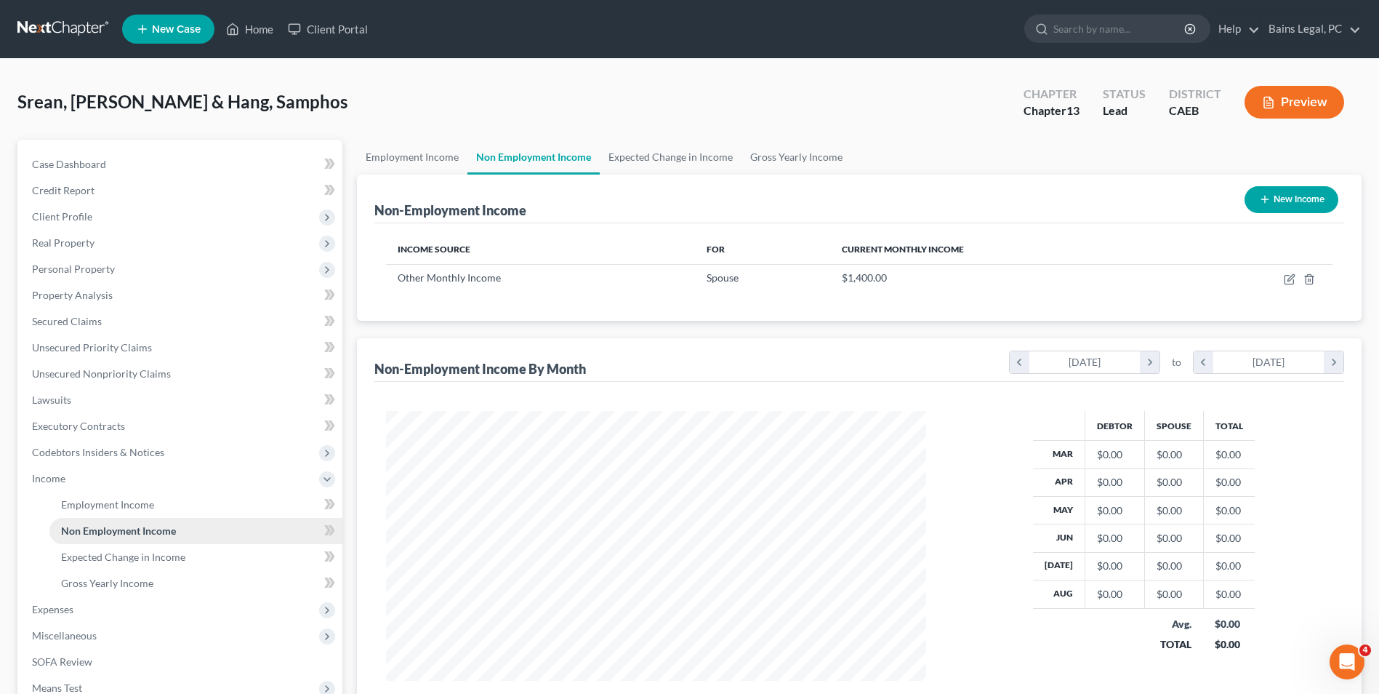
scroll to position [270, 569]
click at [63, 479] on span "Income" at bounding box center [48, 478] width 33 height 12
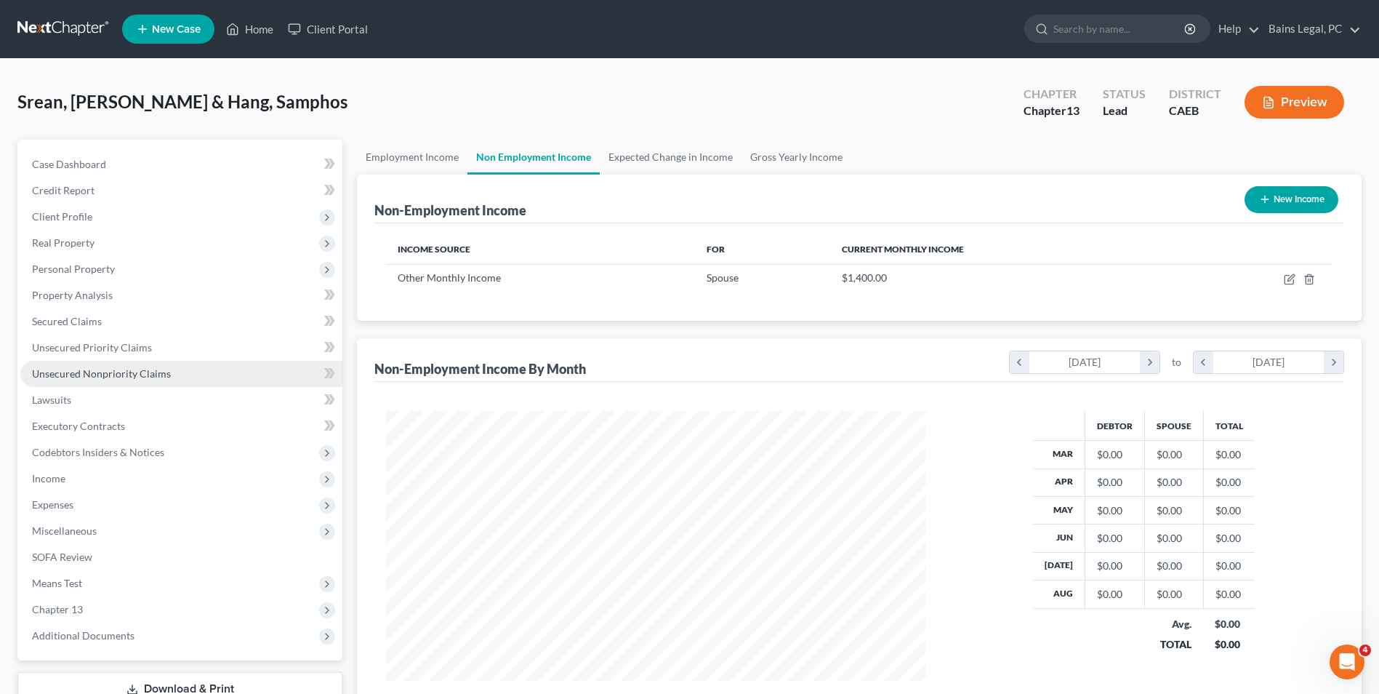
click at [105, 380] on link "Unsecured Nonpriority Claims" at bounding box center [181, 374] width 322 height 26
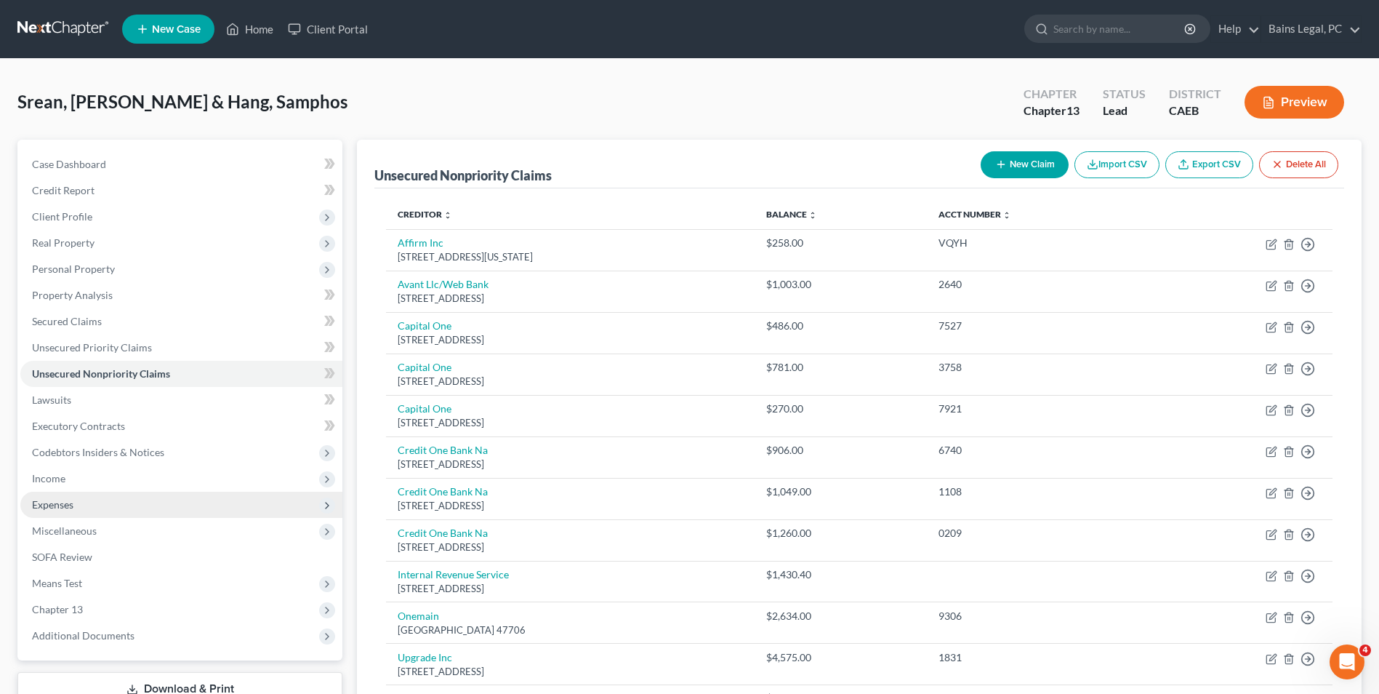
click at [71, 499] on span "Expenses" at bounding box center [52, 504] width 41 height 12
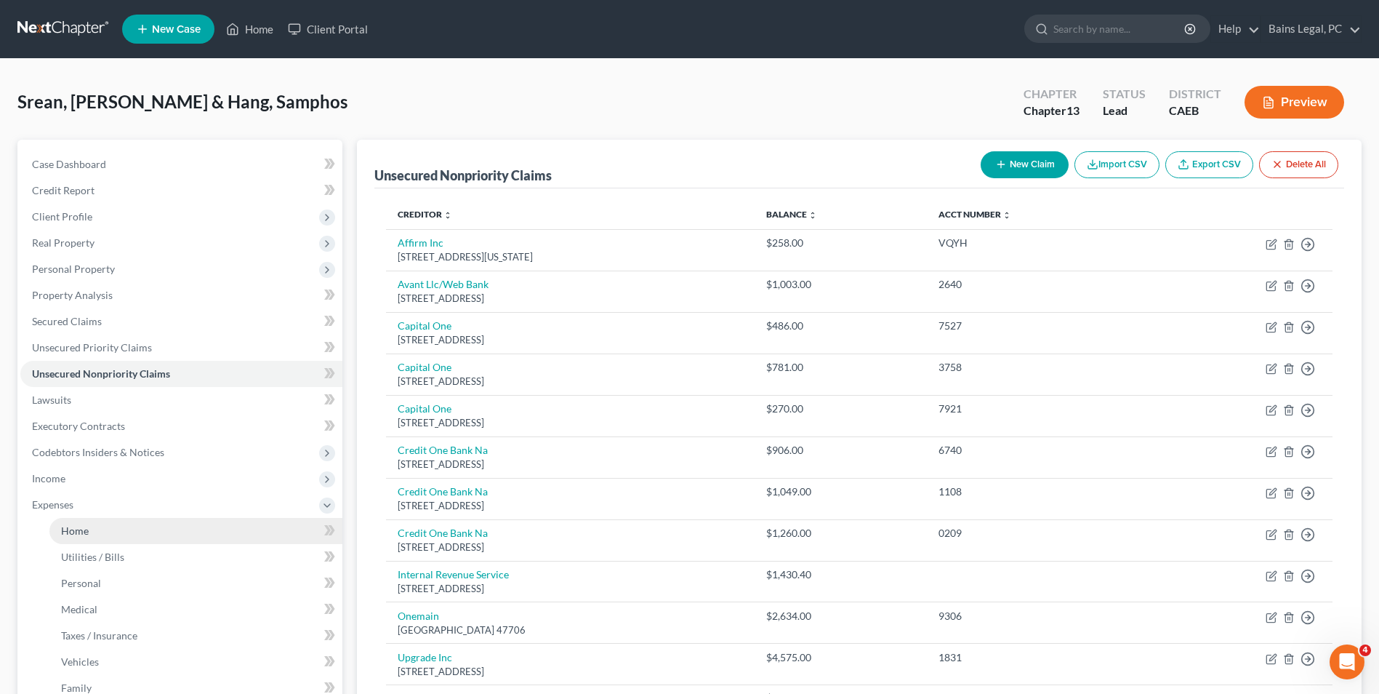
click at [84, 531] on span "Home" at bounding box center [75, 530] width 28 height 12
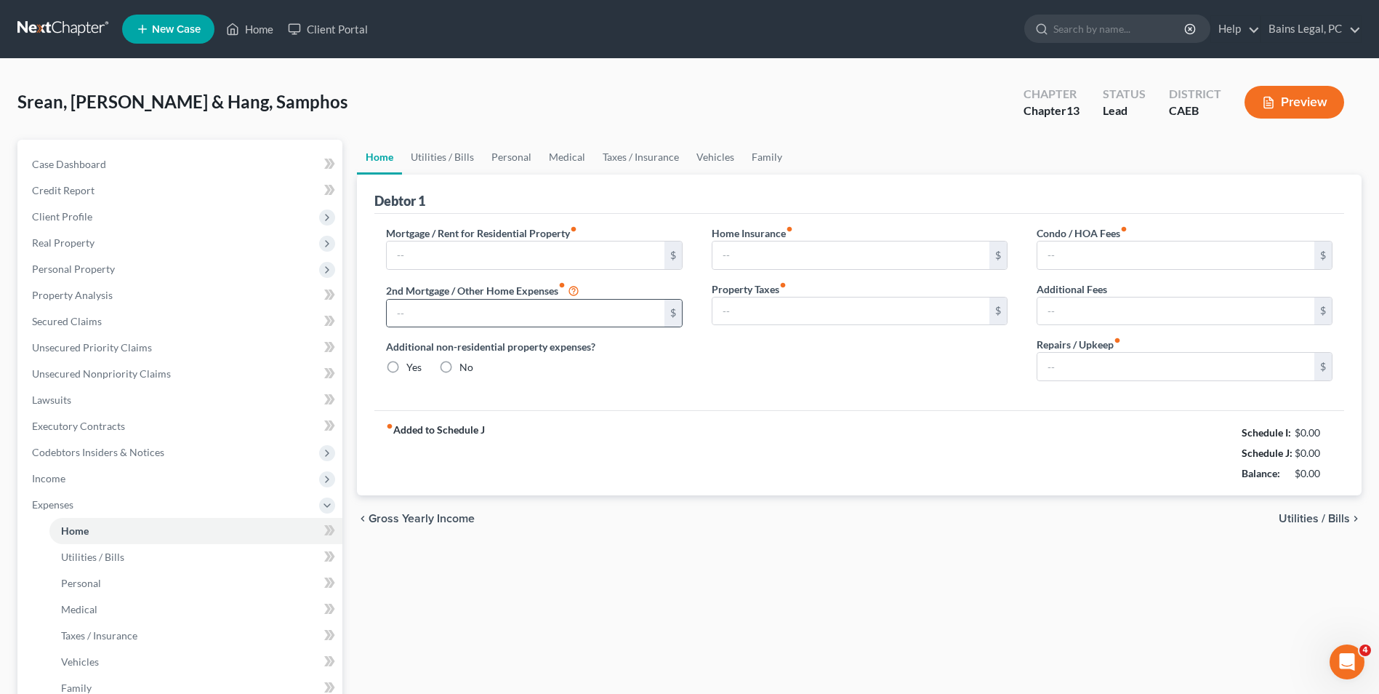
type input "0.00"
radio input "true"
type input "0.00"
type input "79.00"
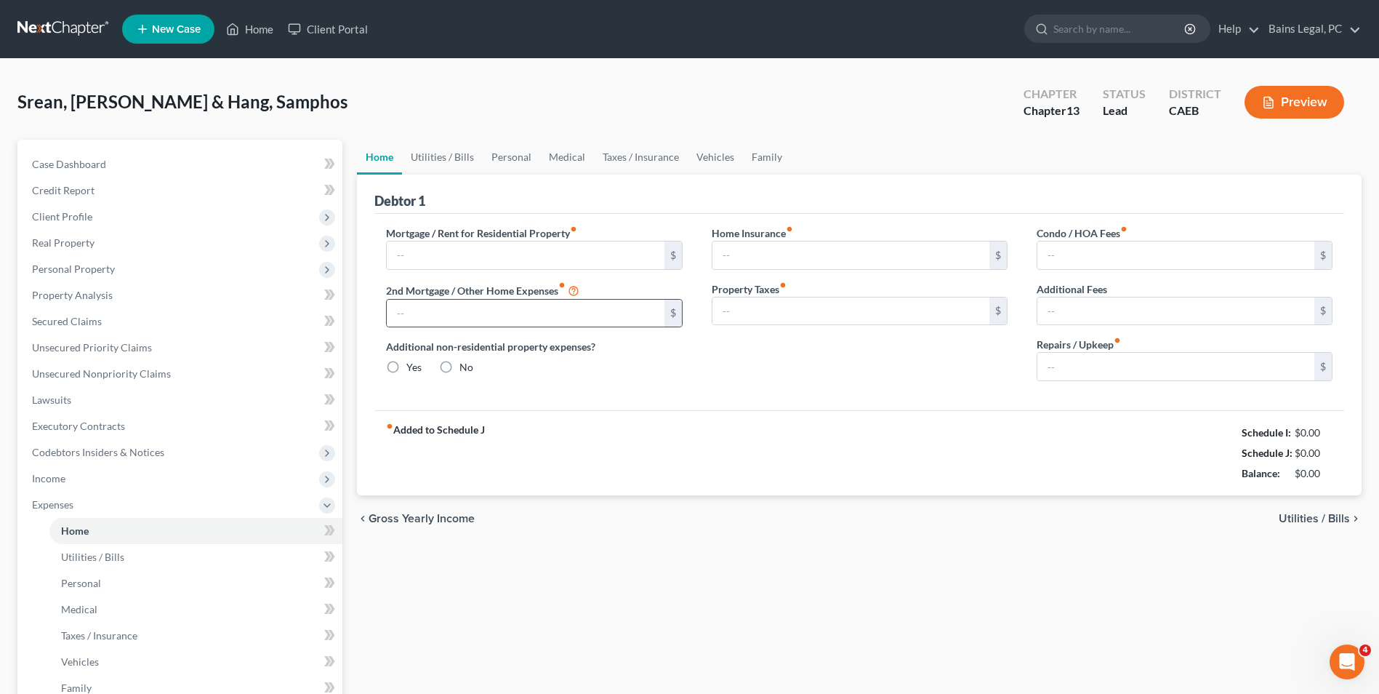
type input "0.00"
click at [1125, 374] on input "0.00" at bounding box center [1176, 367] width 277 height 28
type input "400"
click at [430, 157] on link "Utilities / Bills" at bounding box center [442, 157] width 81 height 35
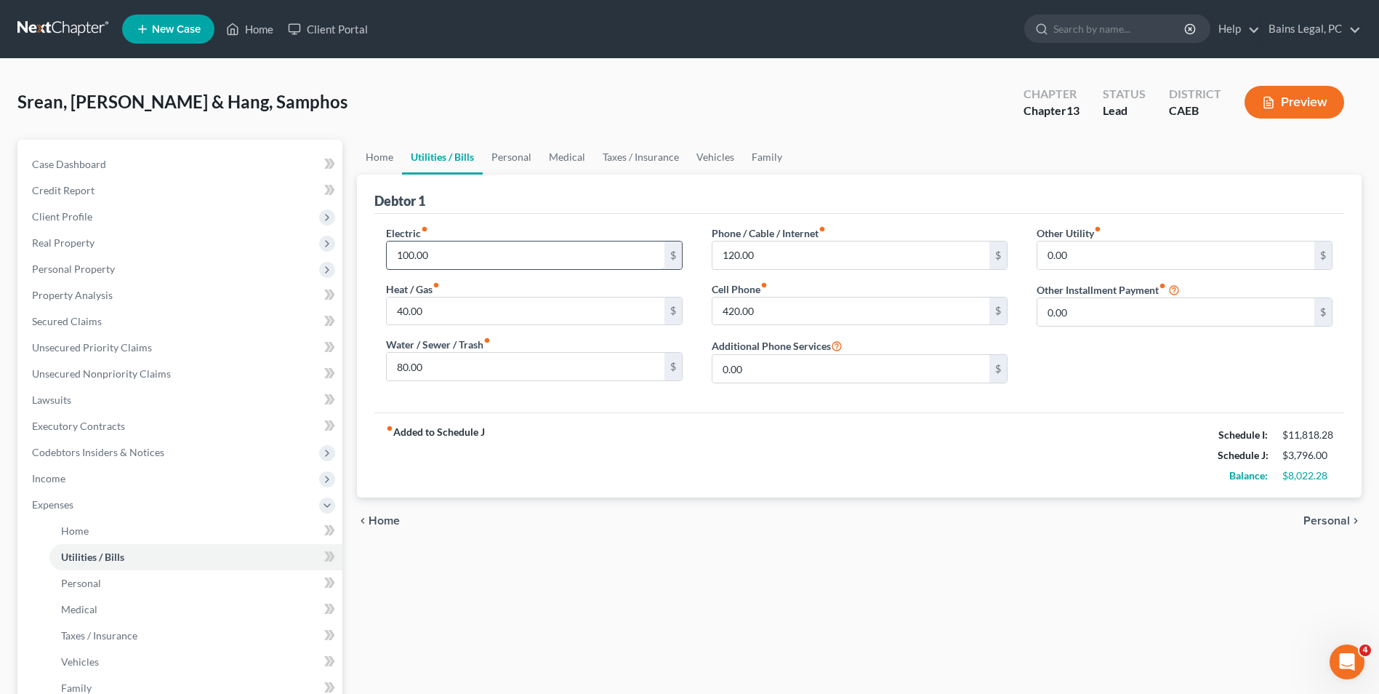
click at [467, 255] on input "100.00" at bounding box center [525, 255] width 277 height 28
click at [811, 76] on div "Srean, [PERSON_NAME] & Hang, Samphos Upgraded Chapter Chapter 13 Status Lead Di…" at bounding box center [689, 107] width 1344 height 63
click at [593, 257] on input "100.00" at bounding box center [525, 255] width 277 height 28
type input "300"
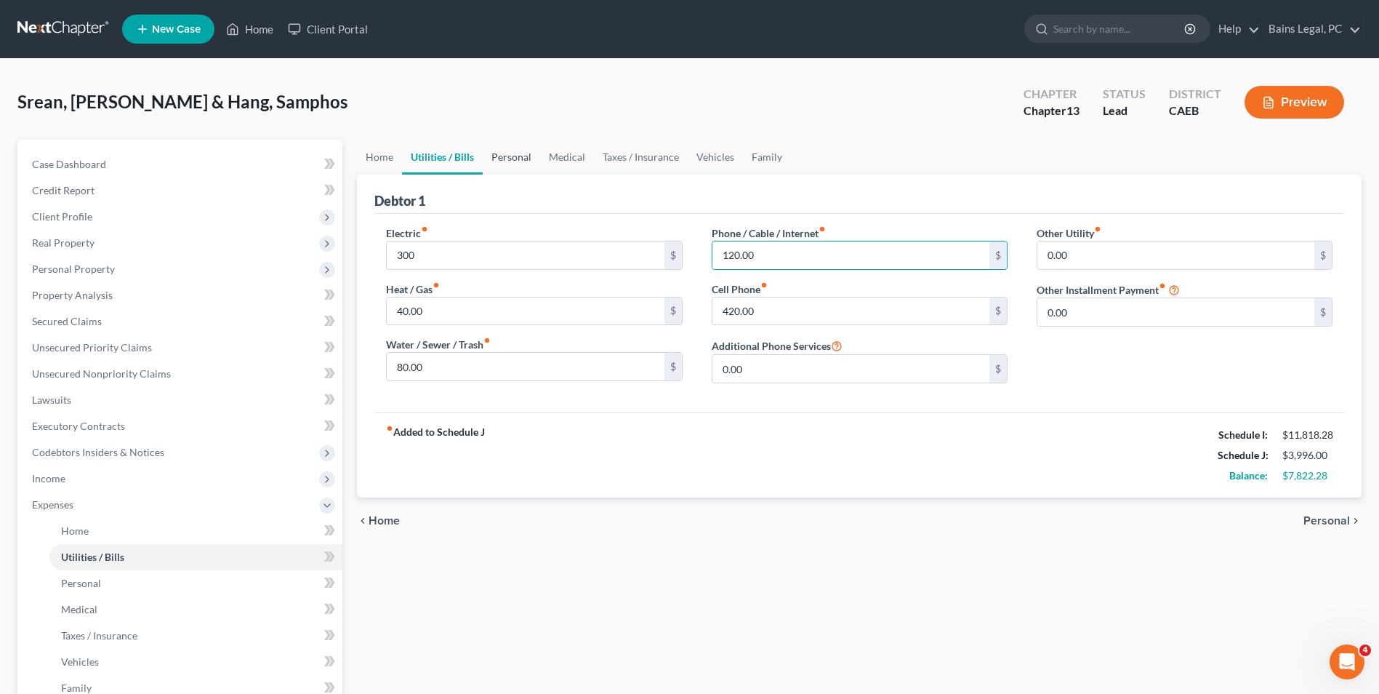
click at [510, 151] on link "Personal" at bounding box center [511, 157] width 57 height 35
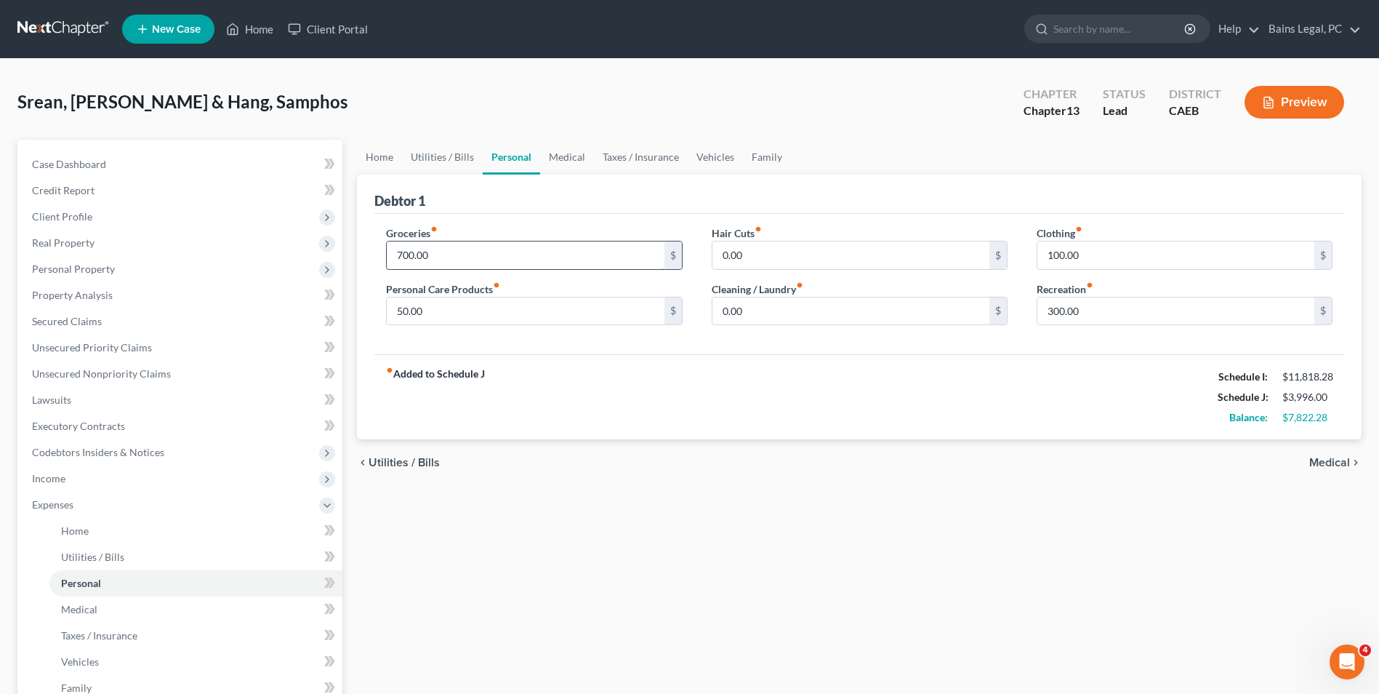
click at [465, 253] on input "700.00" at bounding box center [525, 255] width 277 height 28
type input "1,250"
type input "200"
type input "0"
type input "100"
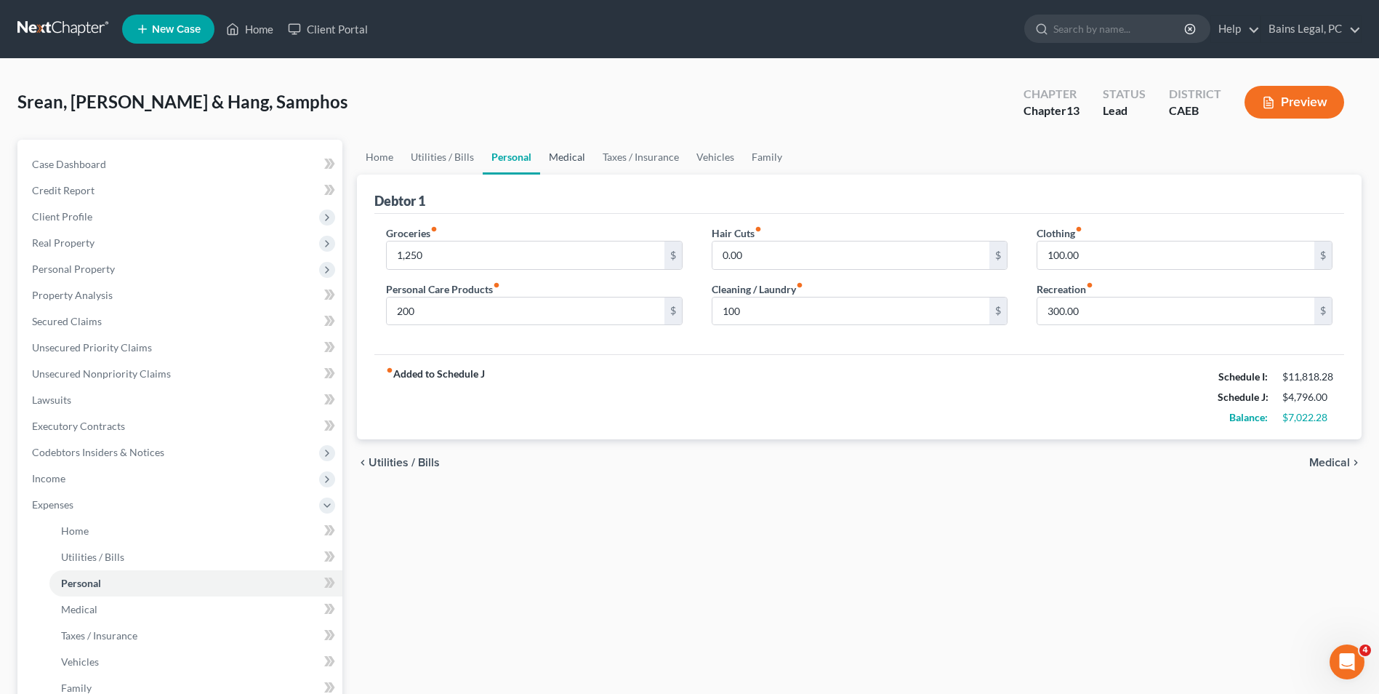
click at [572, 148] on link "Medical" at bounding box center [567, 157] width 54 height 35
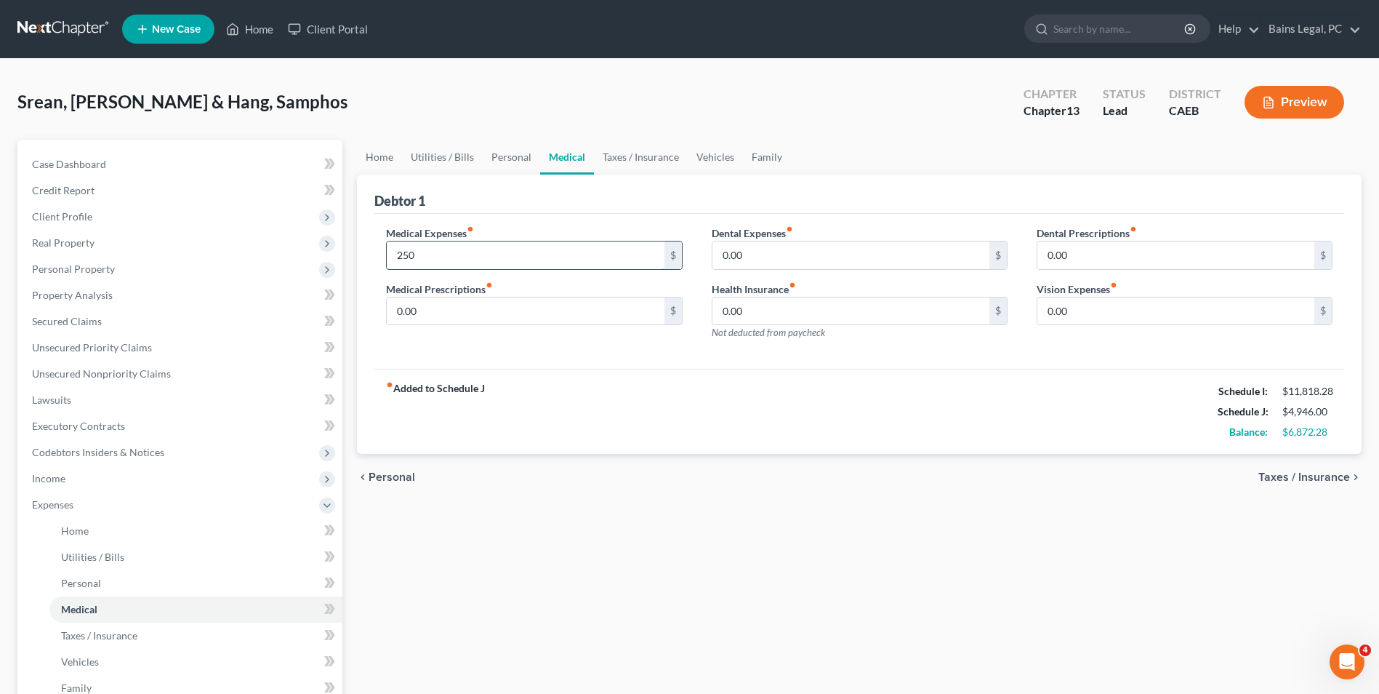
type input "250"
click at [649, 157] on link "Taxes / Insurance" at bounding box center [641, 157] width 94 height 35
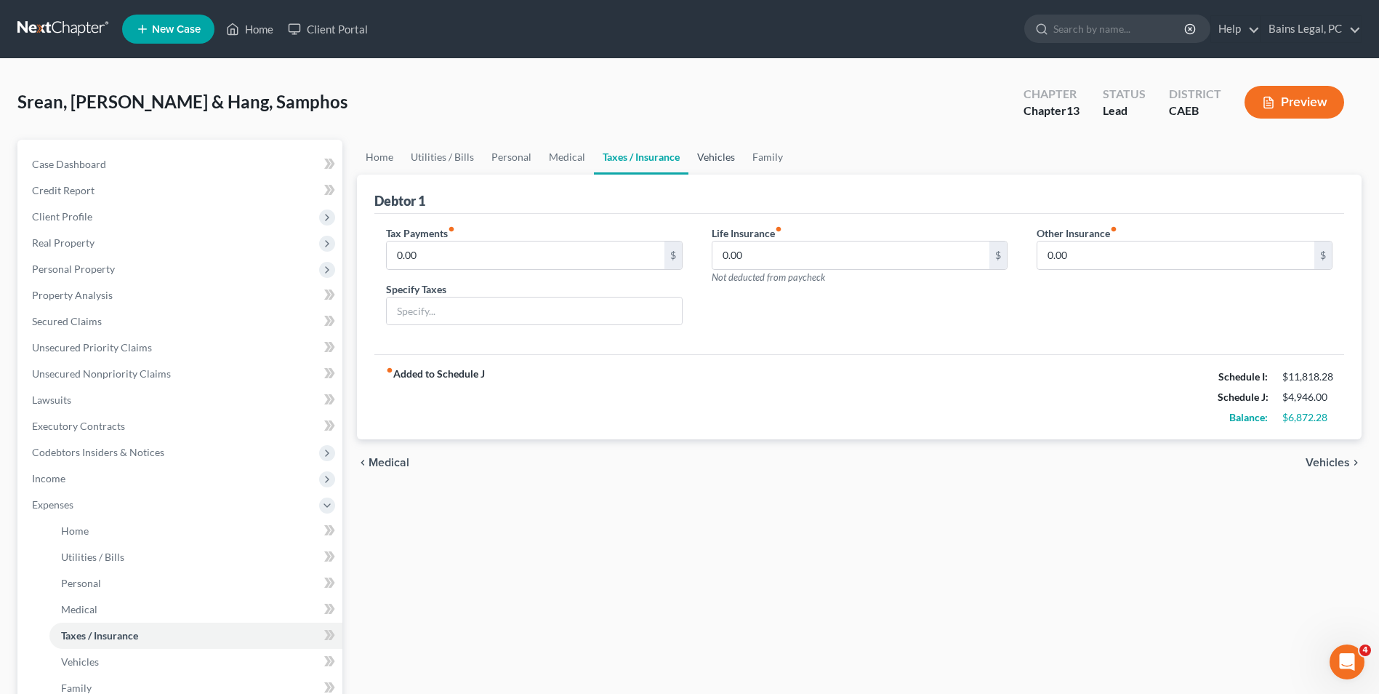
click at [724, 157] on link "Vehicles" at bounding box center [716, 157] width 55 height 35
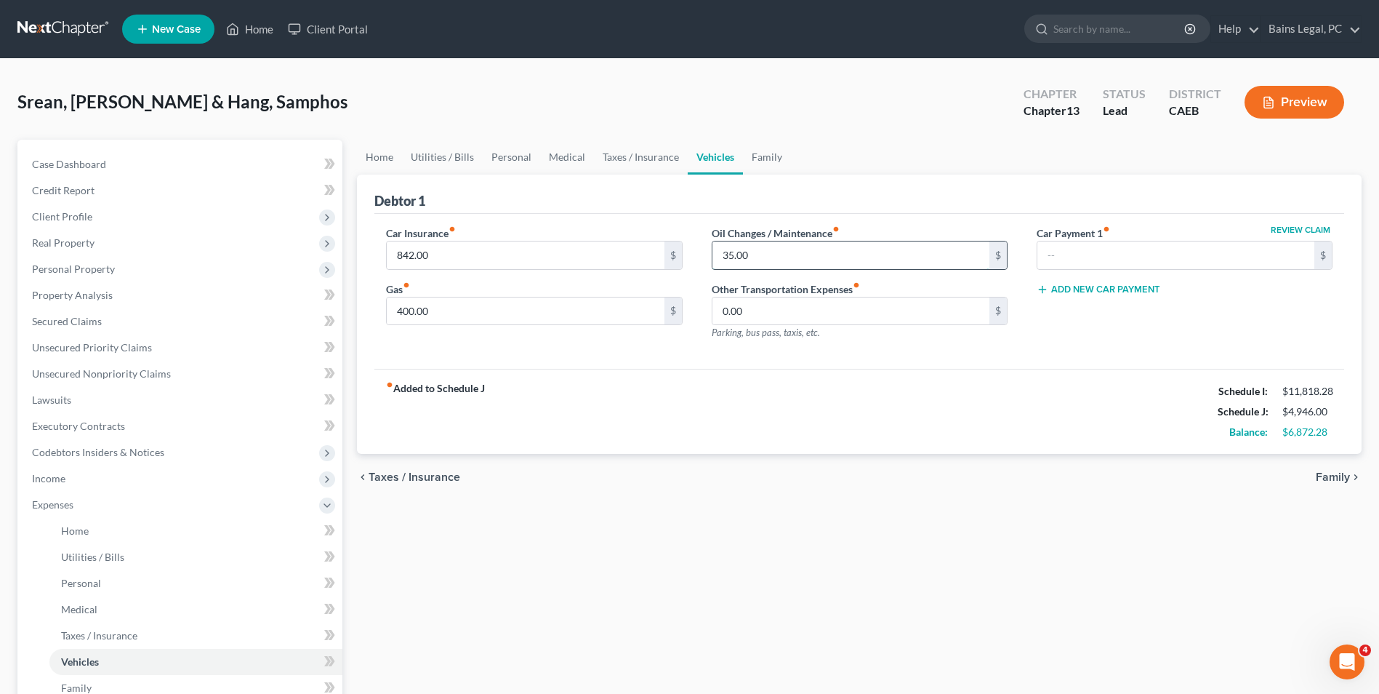
click at [768, 253] on input "35.00" at bounding box center [851, 255] width 277 height 28
type input "250"
click at [775, 155] on link "Family" at bounding box center [767, 157] width 48 height 35
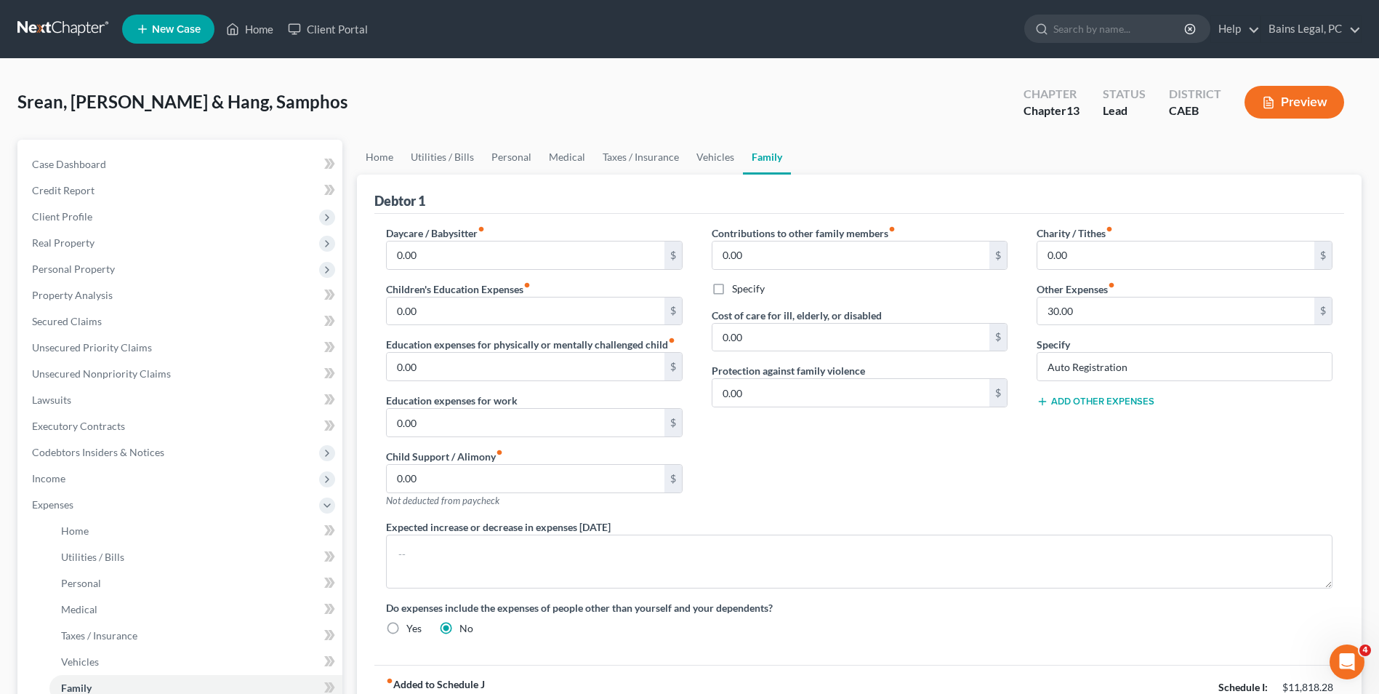
click at [1137, 393] on div "Add Other Expenses" at bounding box center [1185, 400] width 296 height 15
click at [1123, 401] on button "Add Other Expenses" at bounding box center [1096, 402] width 118 height 12
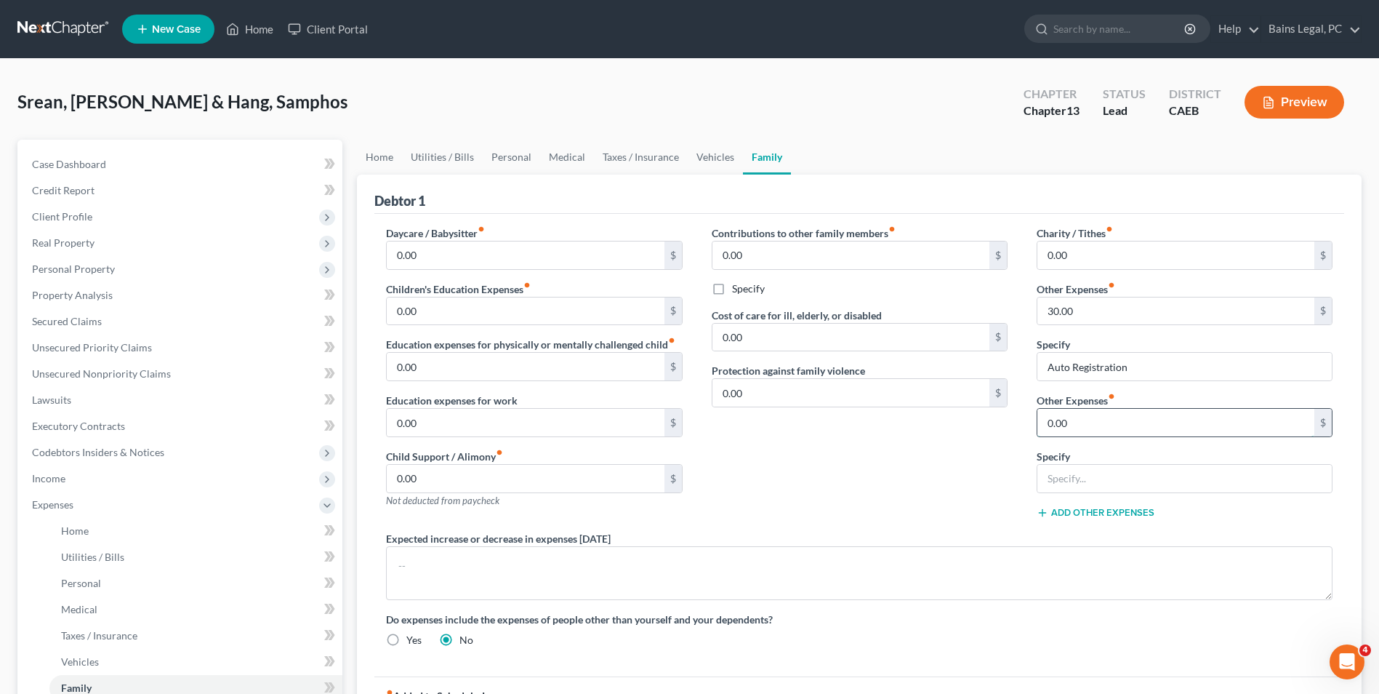
click at [1072, 418] on input "0.00" at bounding box center [1176, 423] width 277 height 28
type input "100"
type input "Replacement of used household goods"
click at [827, 483] on div "Contributions to other family members fiber_manual_record 0.00 $ Specify Cost o…" at bounding box center [859, 377] width 325 height 305
